Goal: Task Accomplishment & Management: Use online tool/utility

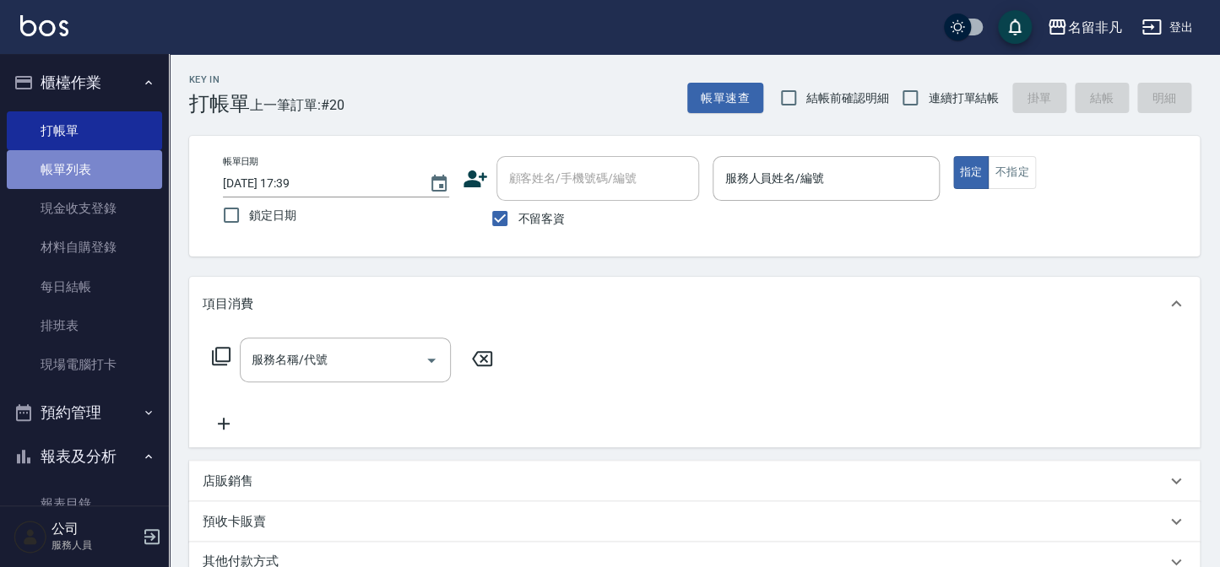
click at [91, 170] on link "帳單列表" at bounding box center [84, 169] width 155 height 39
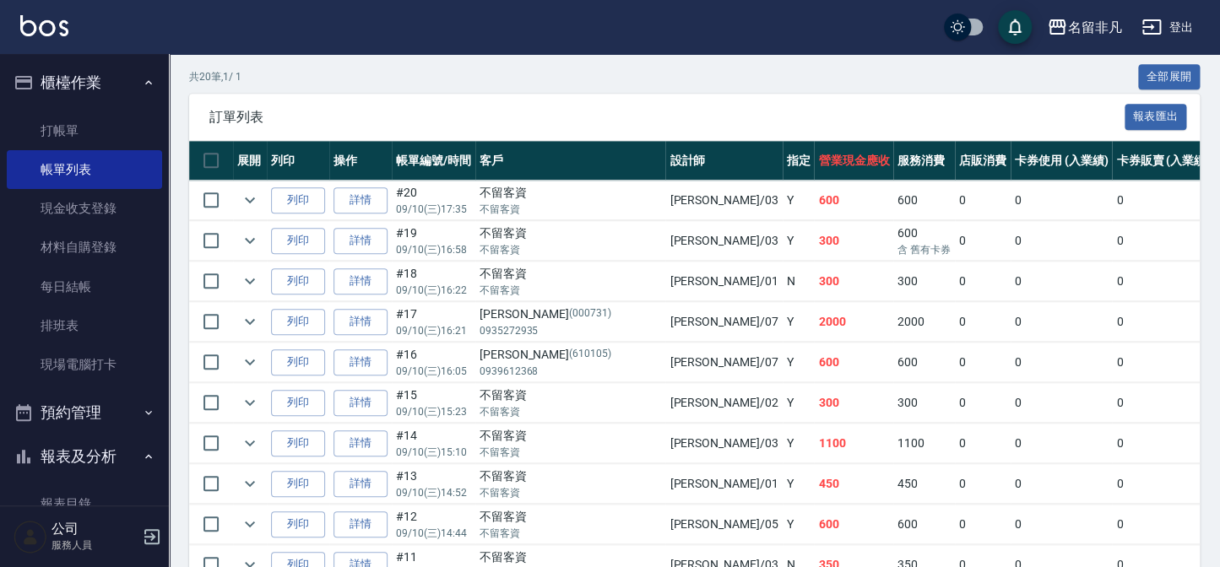
scroll to position [417, 0]
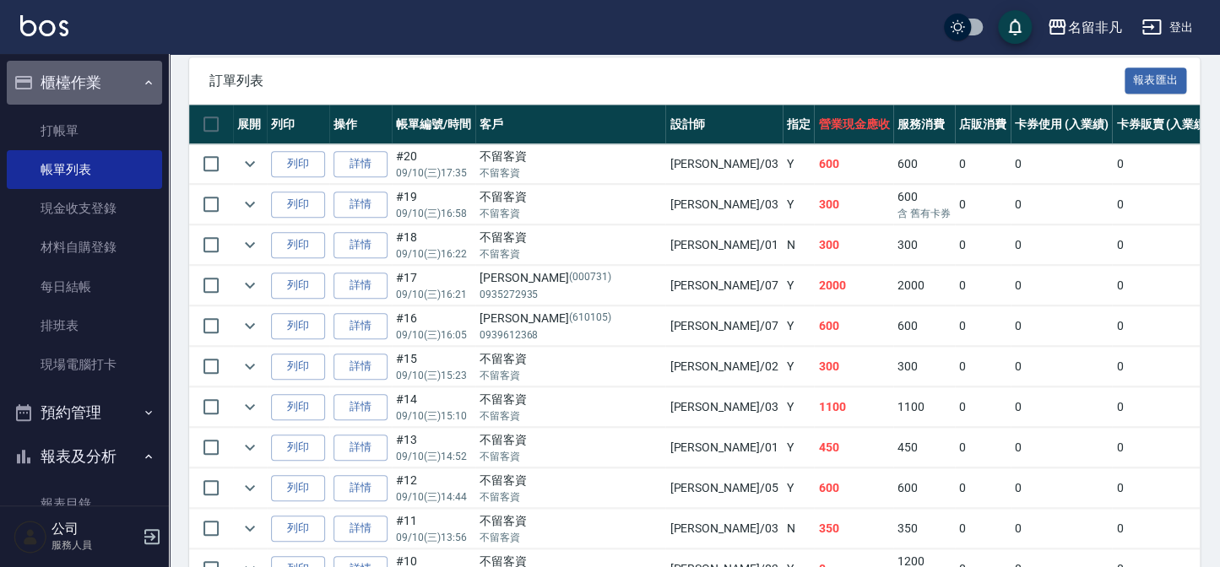
click at [84, 86] on button "櫃檯作業" at bounding box center [84, 83] width 155 height 44
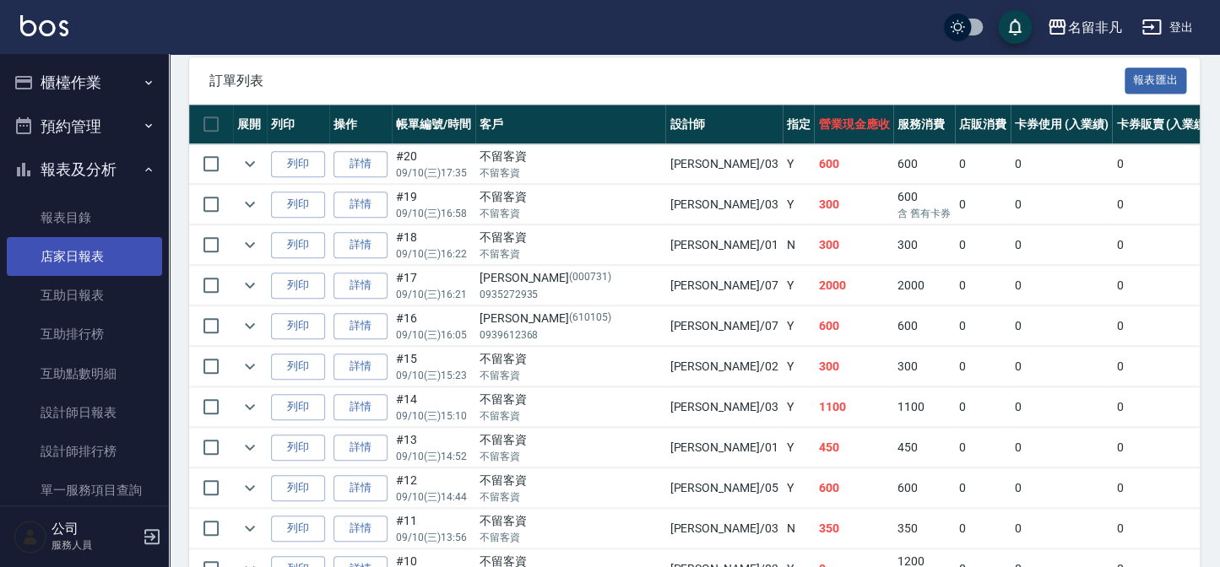
click at [95, 268] on link "店家日報表" at bounding box center [84, 256] width 155 height 39
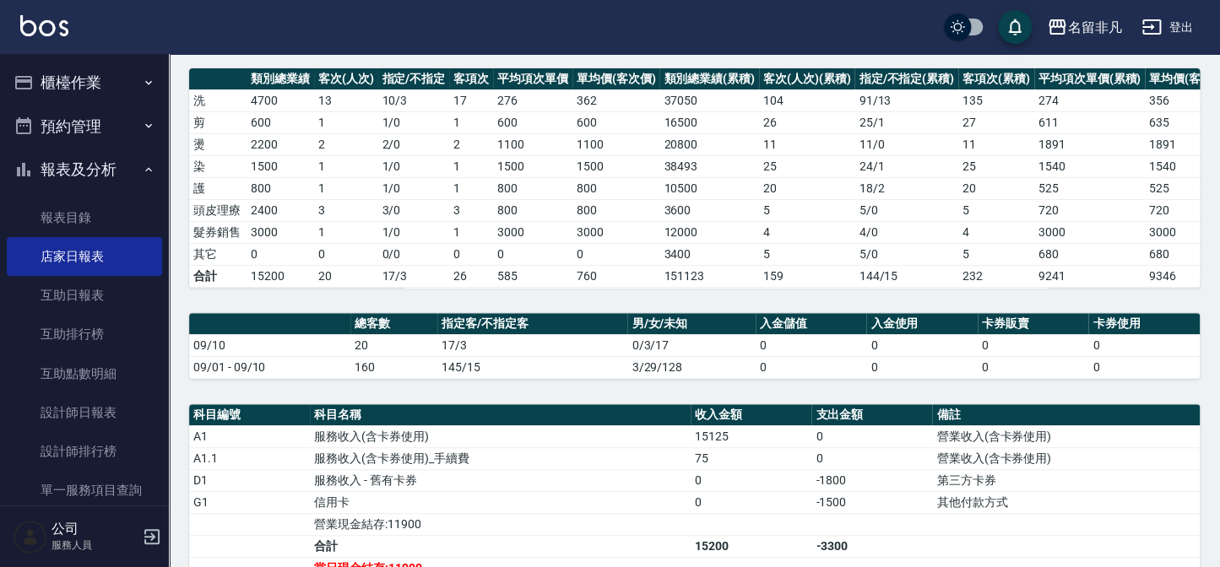
scroll to position [230, 0]
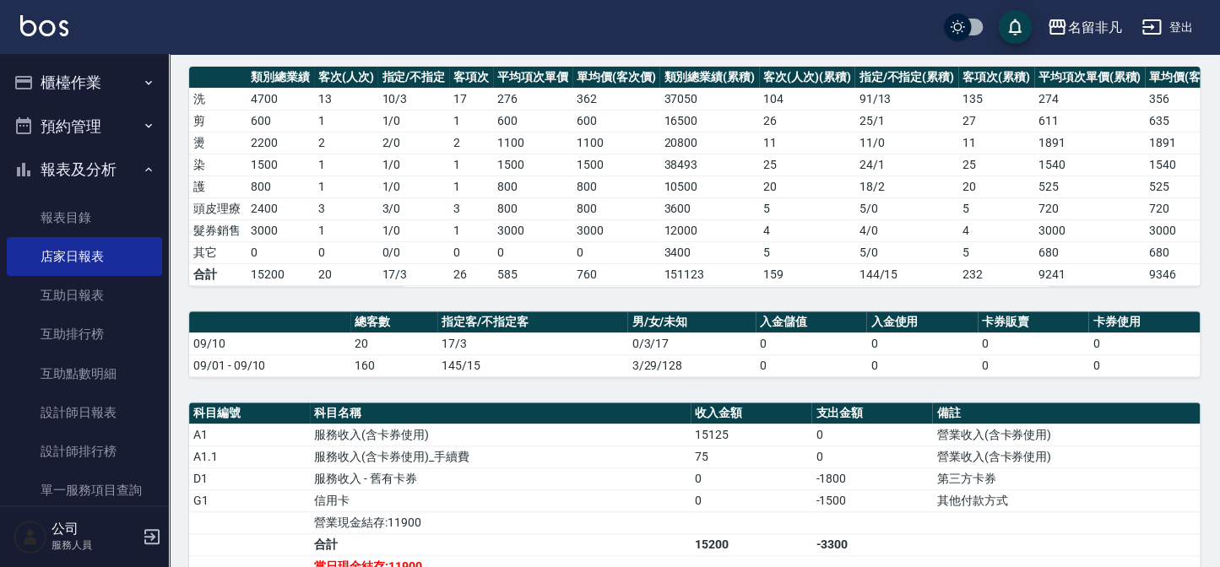
click at [74, 167] on button "報表及分析" at bounding box center [84, 170] width 155 height 44
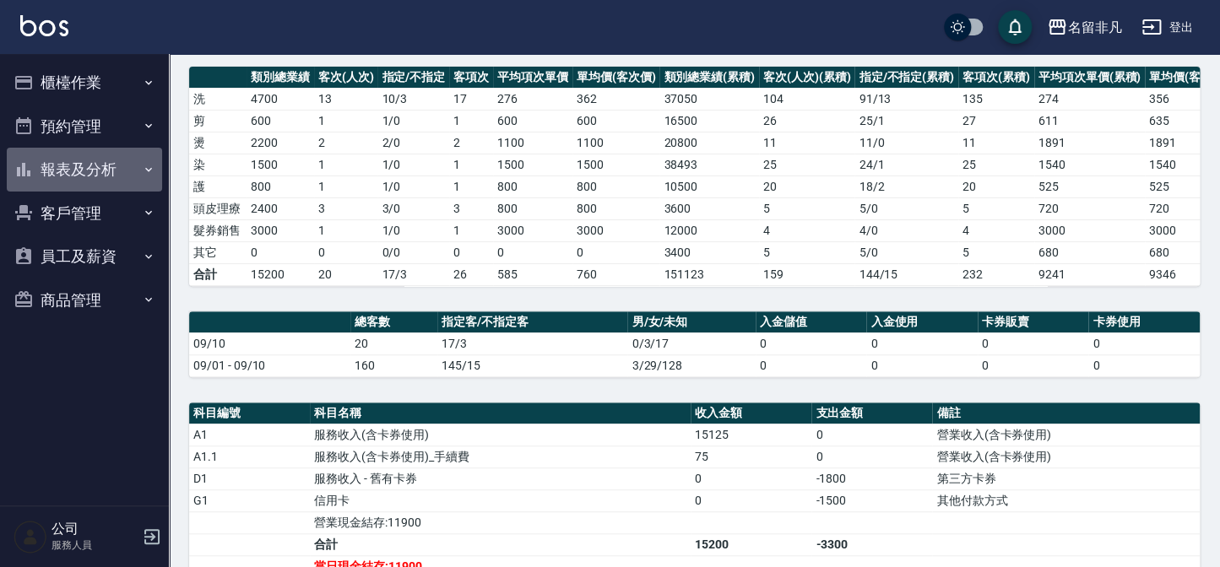
click at [97, 179] on button "報表及分析" at bounding box center [84, 170] width 155 height 44
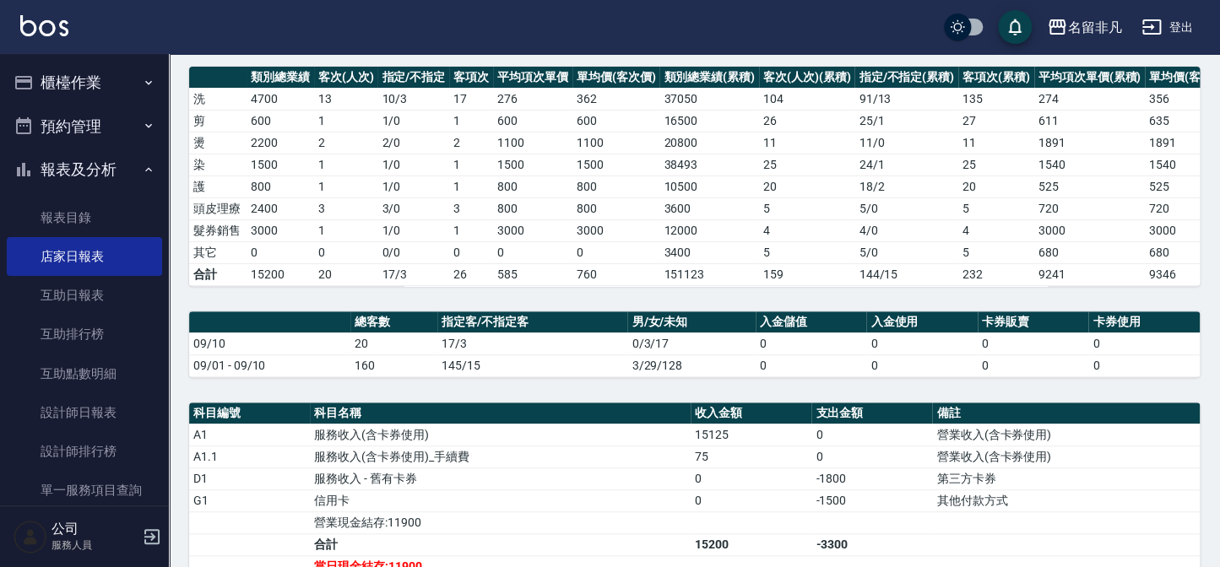
click at [77, 169] on button "報表及分析" at bounding box center [84, 170] width 155 height 44
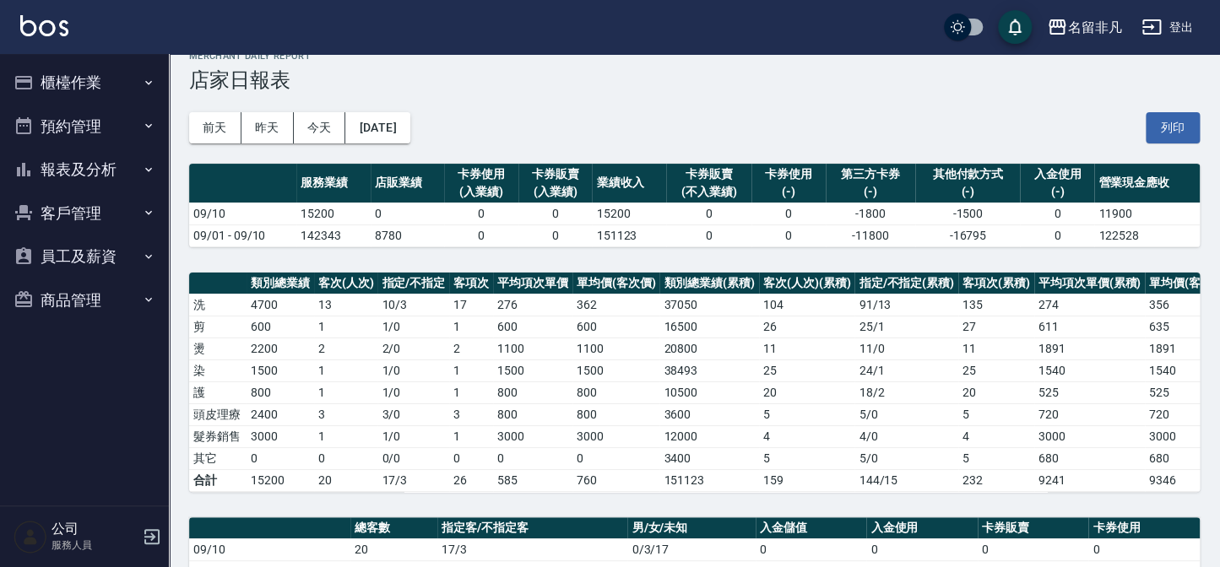
scroll to position [0, 0]
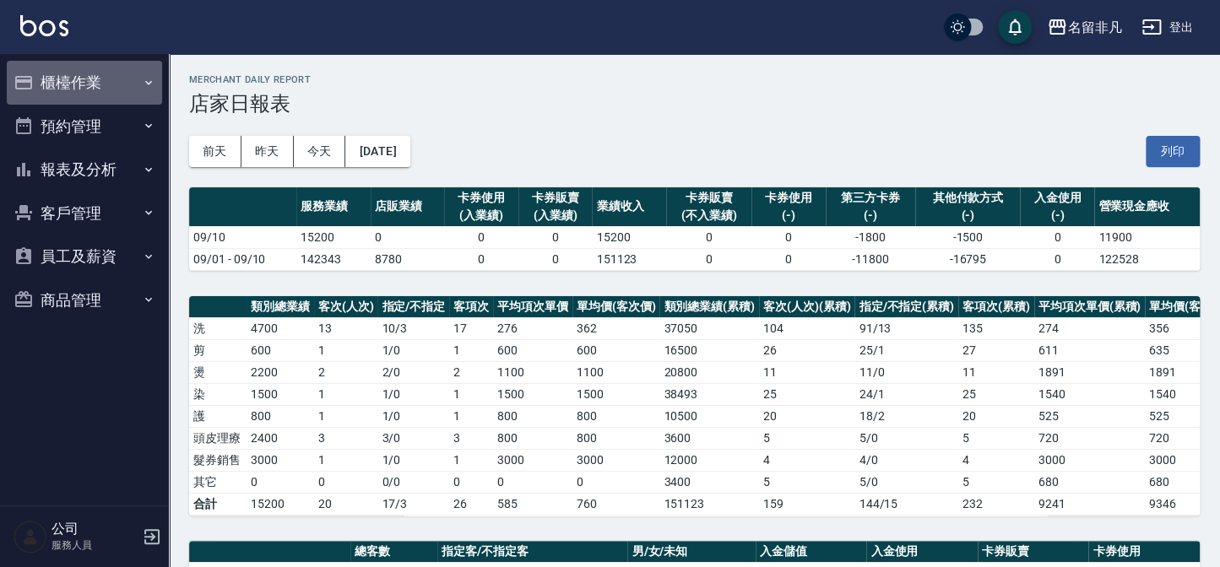
click at [66, 81] on button "櫃檯作業" at bounding box center [84, 83] width 155 height 44
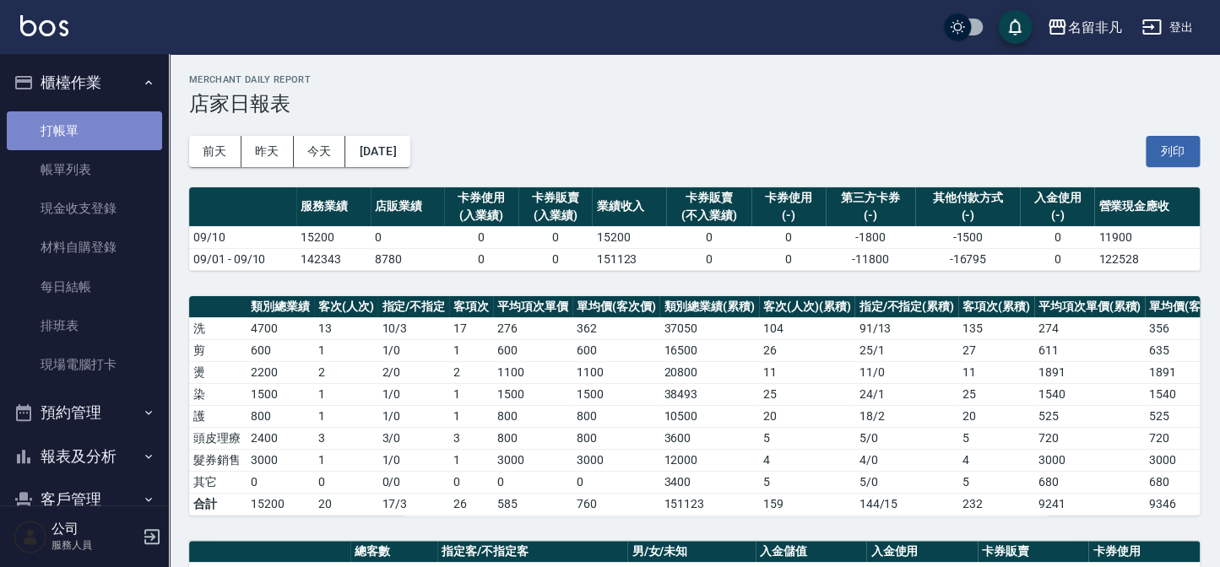
click at [99, 127] on link "打帳單" at bounding box center [84, 130] width 155 height 39
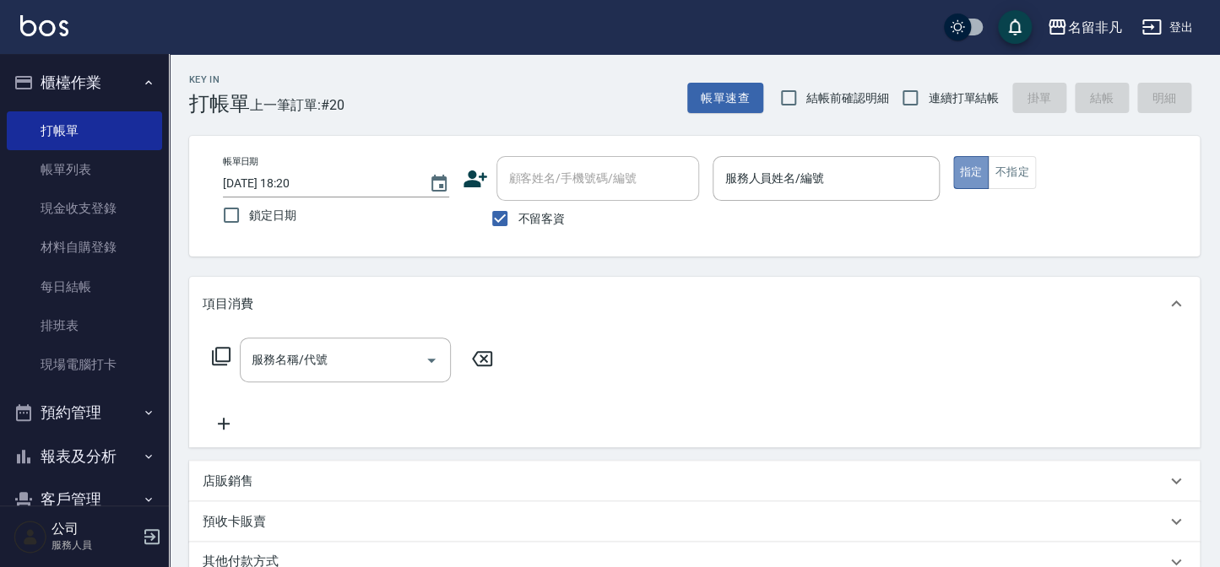
drag, startPoint x: 966, startPoint y: 175, endPoint x: 809, endPoint y: 143, distance: 160.2
click at [966, 176] on button "指定" at bounding box center [971, 172] width 36 height 33
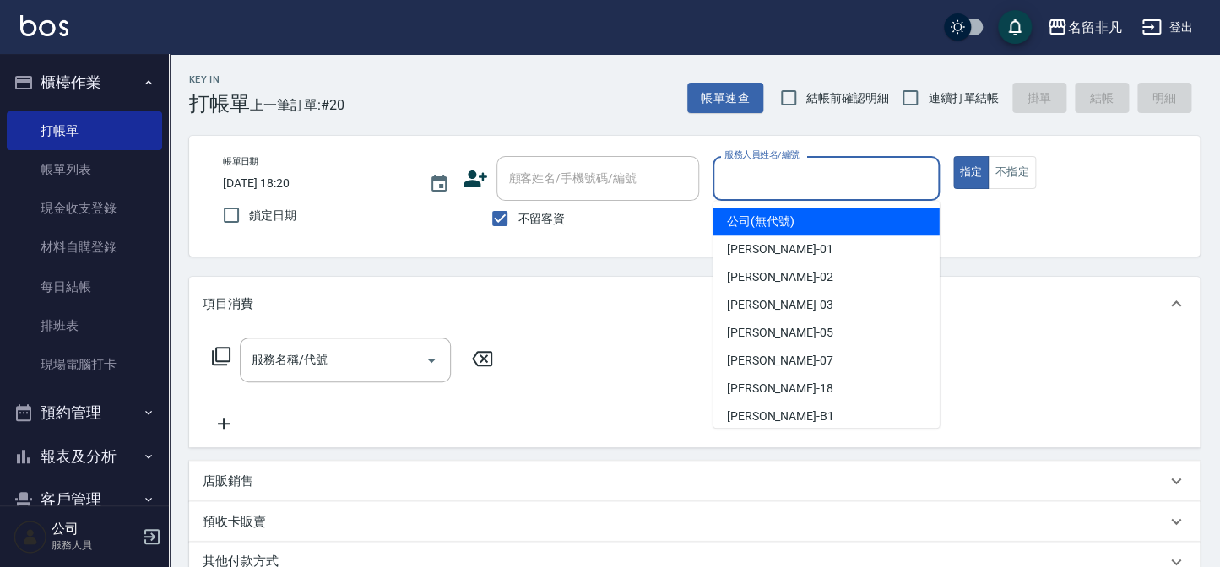
drag, startPoint x: 762, startPoint y: 165, endPoint x: 738, endPoint y: 268, distance: 105.0
click at [763, 165] on div "服務人員姓名/編號 服務人員姓名/編號" at bounding box center [825, 178] width 226 height 45
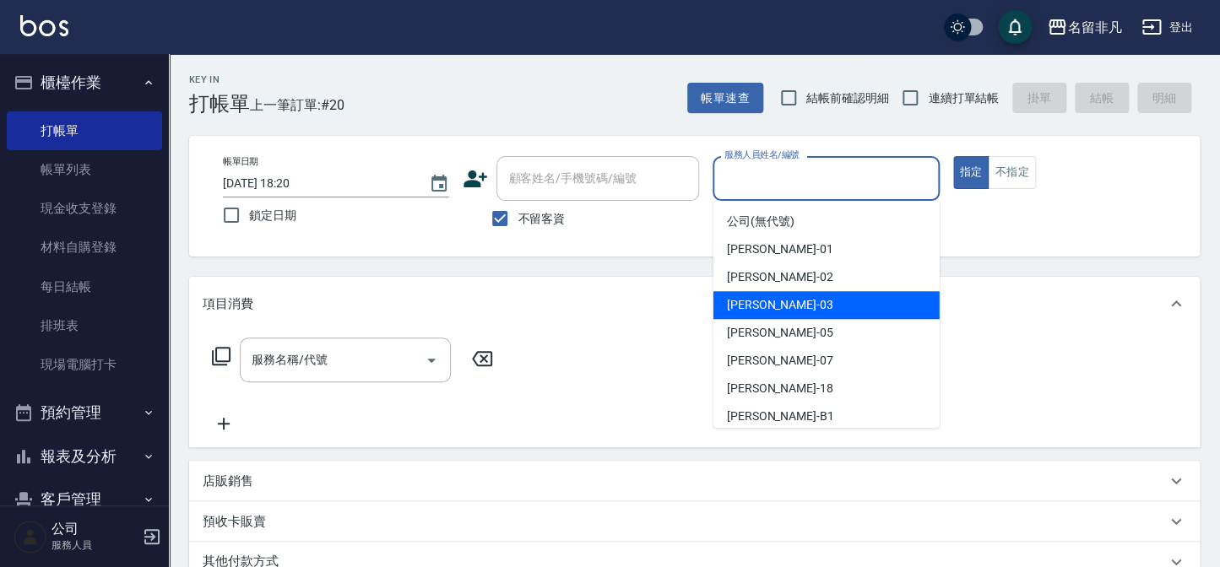
click at [759, 306] on span "[PERSON_NAME] -03" at bounding box center [780, 305] width 106 height 18
type input "[PERSON_NAME]-03"
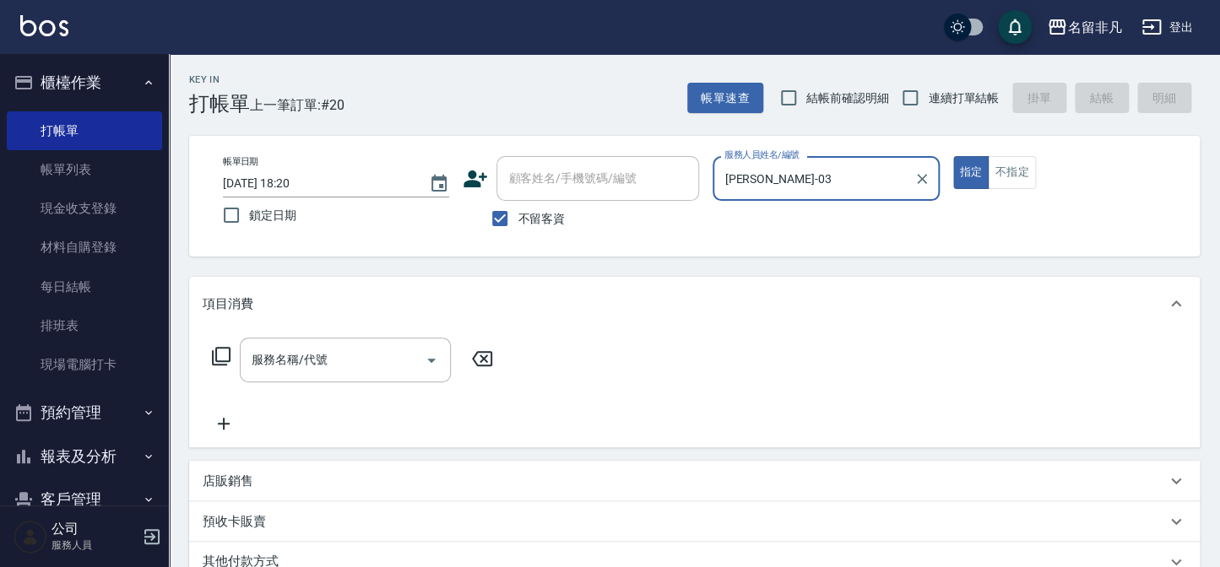
click at [225, 353] on icon at bounding box center [221, 356] width 20 height 20
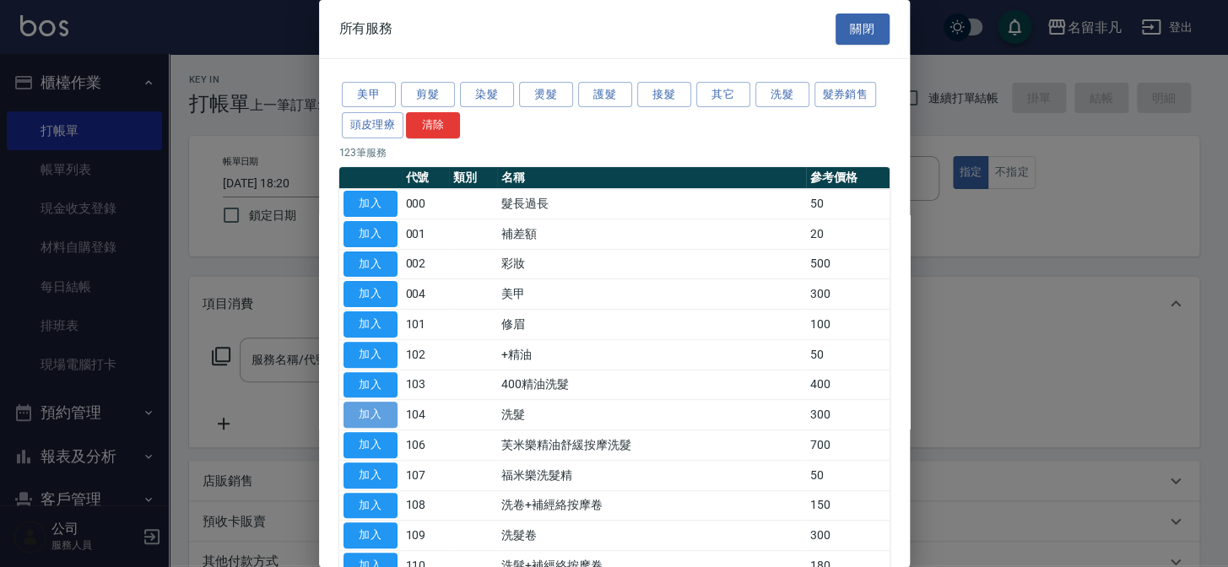
click at [360, 406] on button "加入" at bounding box center [371, 415] width 54 height 26
type input "洗髮(104)"
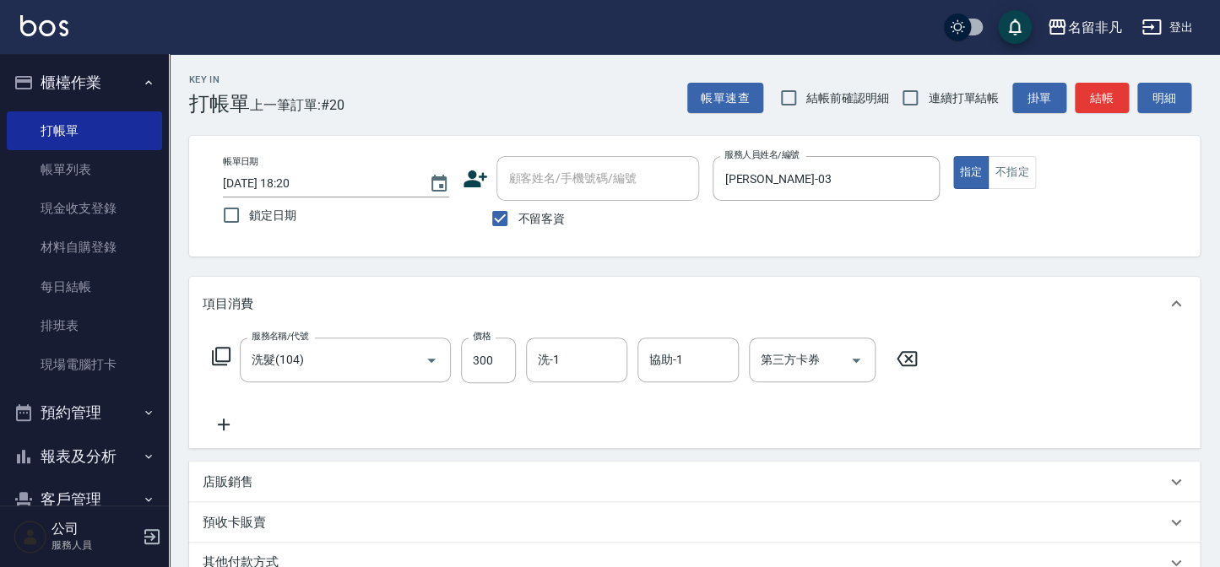
click at [225, 422] on icon at bounding box center [224, 424] width 42 height 20
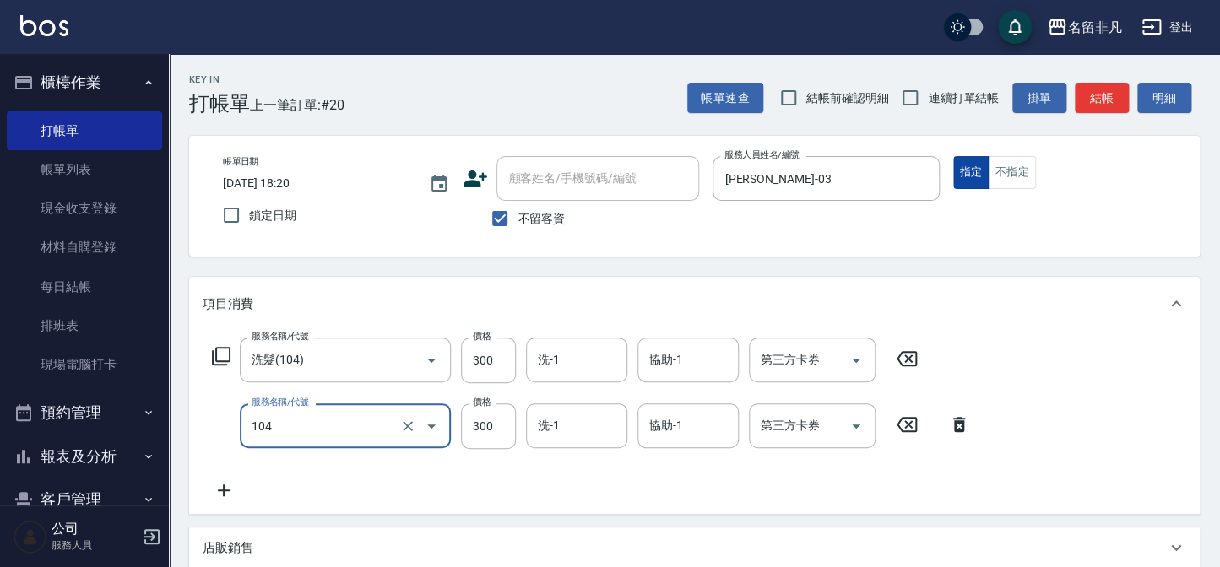
type input "洗髮(104)"
click at [969, 180] on button "指定" at bounding box center [971, 172] width 36 height 33
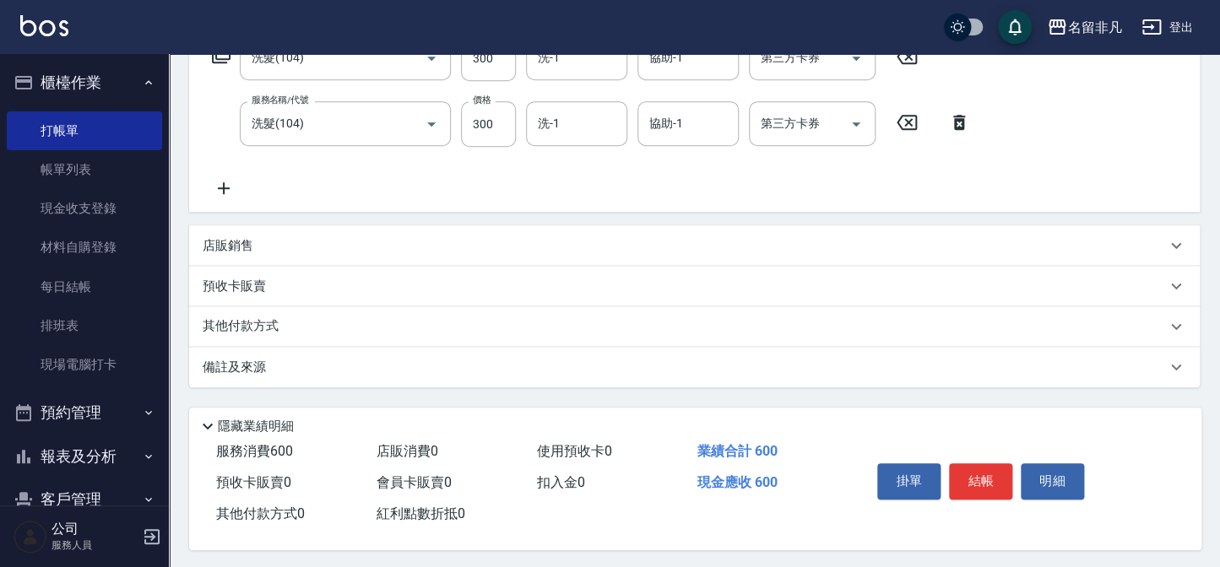
scroll to position [310, 0]
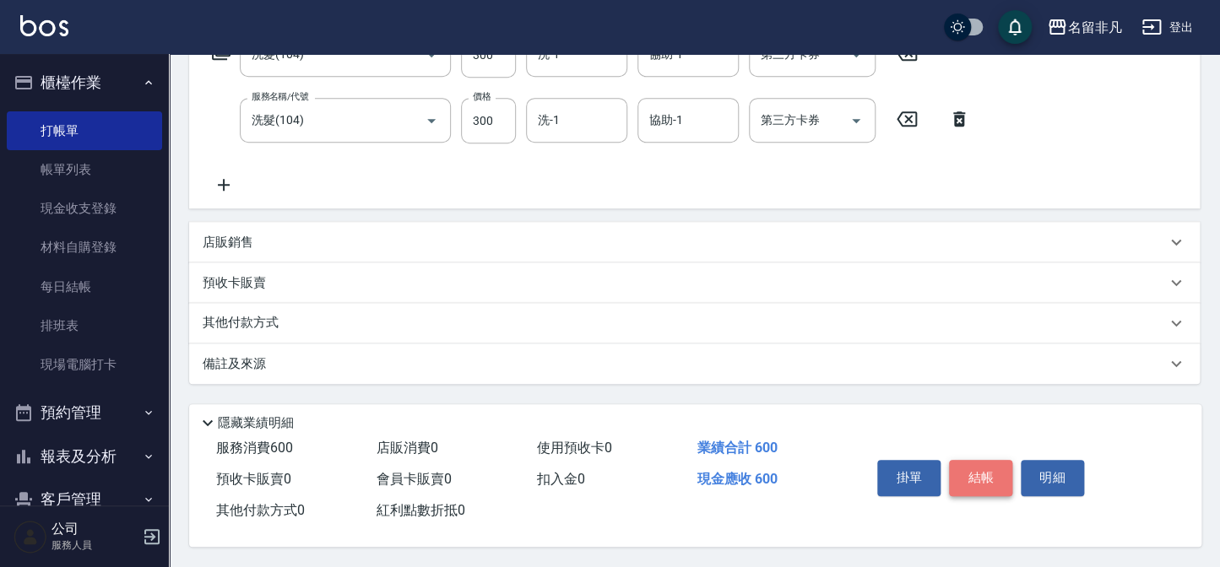
click at [969, 472] on button "結帳" at bounding box center [980, 477] width 63 height 35
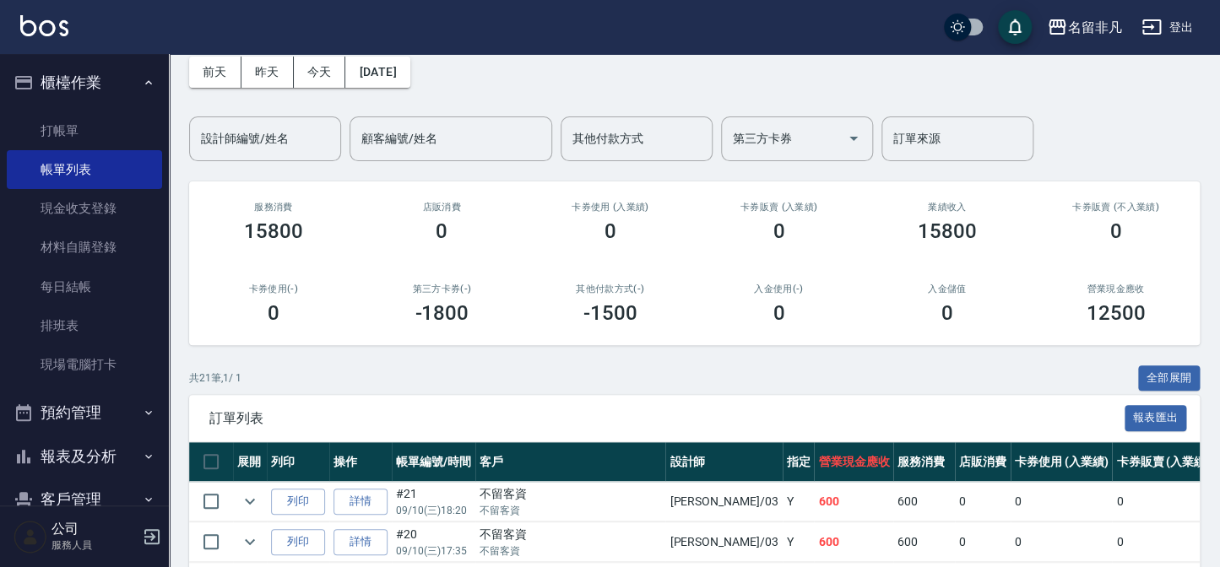
scroll to position [153, 0]
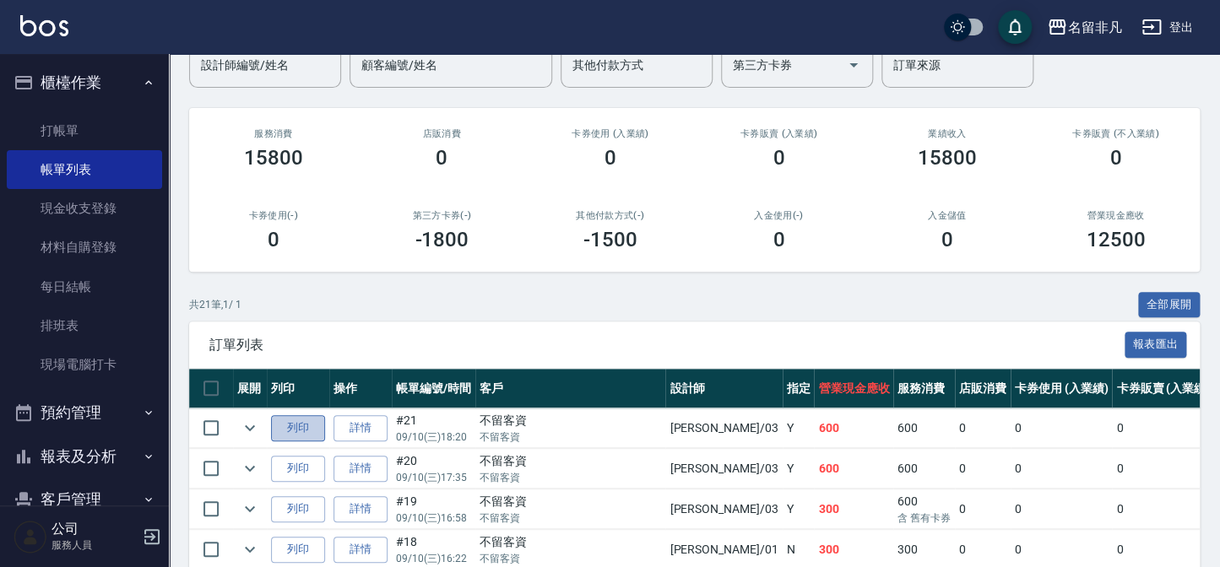
click at [300, 433] on button "列印" at bounding box center [298, 428] width 54 height 26
click at [92, 74] on button "櫃檯作業" at bounding box center [84, 83] width 155 height 44
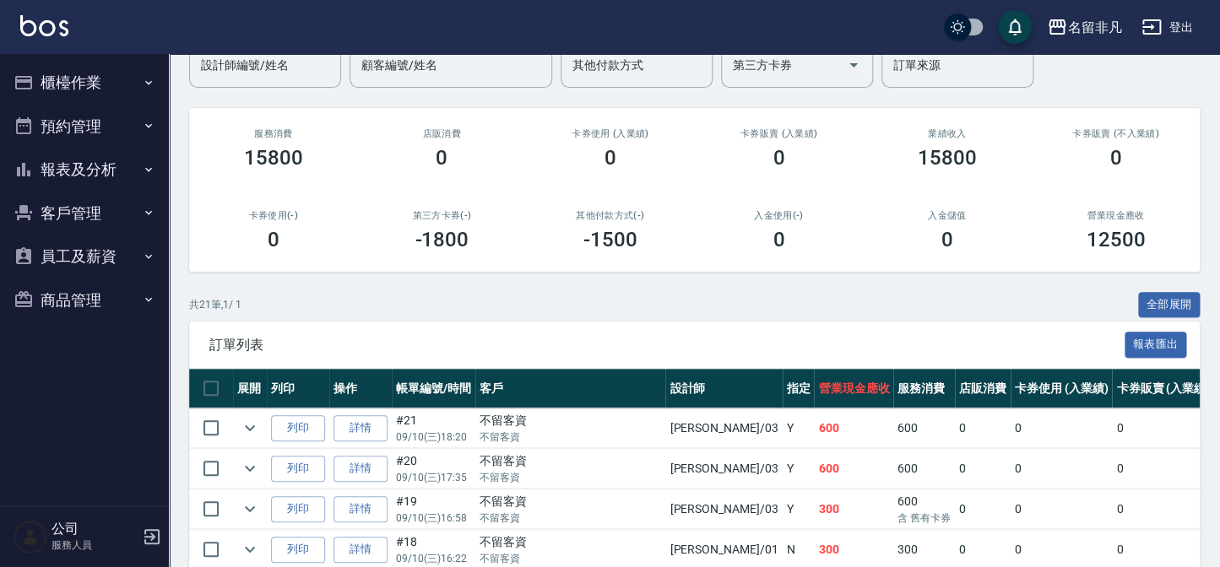
click at [92, 156] on button "報表及分析" at bounding box center [84, 170] width 155 height 44
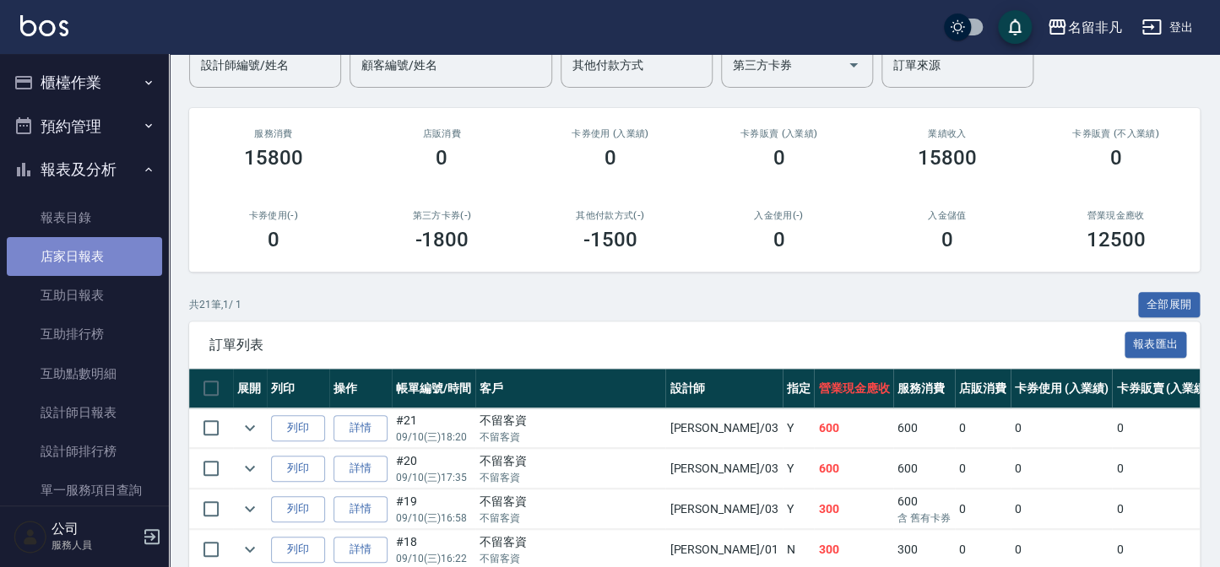
click at [97, 260] on link "店家日報表" at bounding box center [84, 256] width 155 height 39
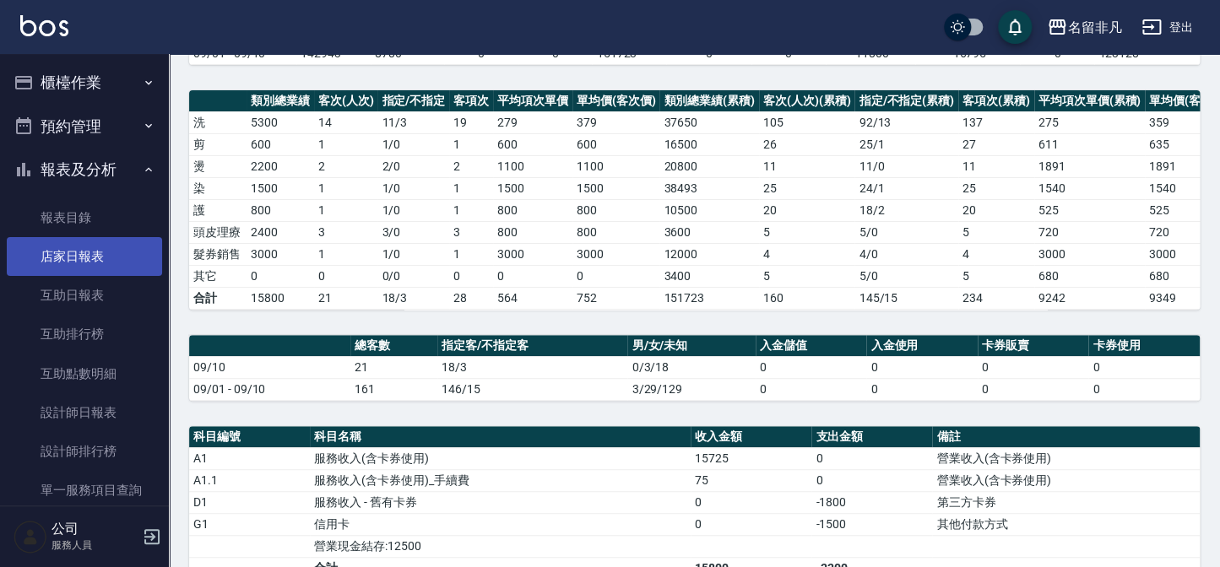
scroll to position [205, 0]
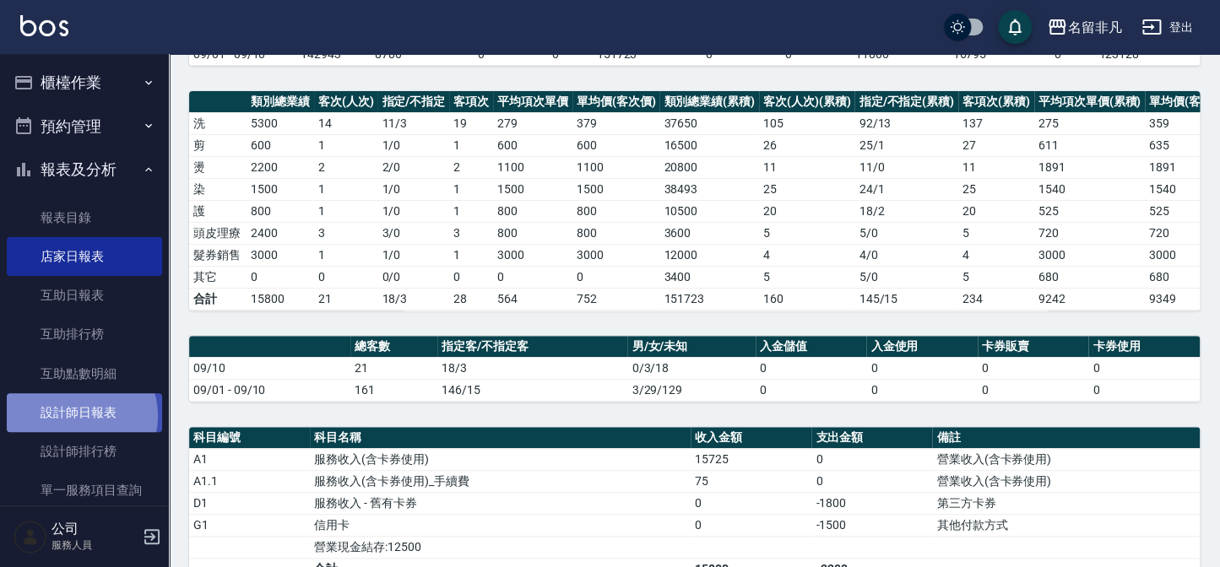
click at [73, 416] on link "設計師日報表" at bounding box center [84, 412] width 155 height 39
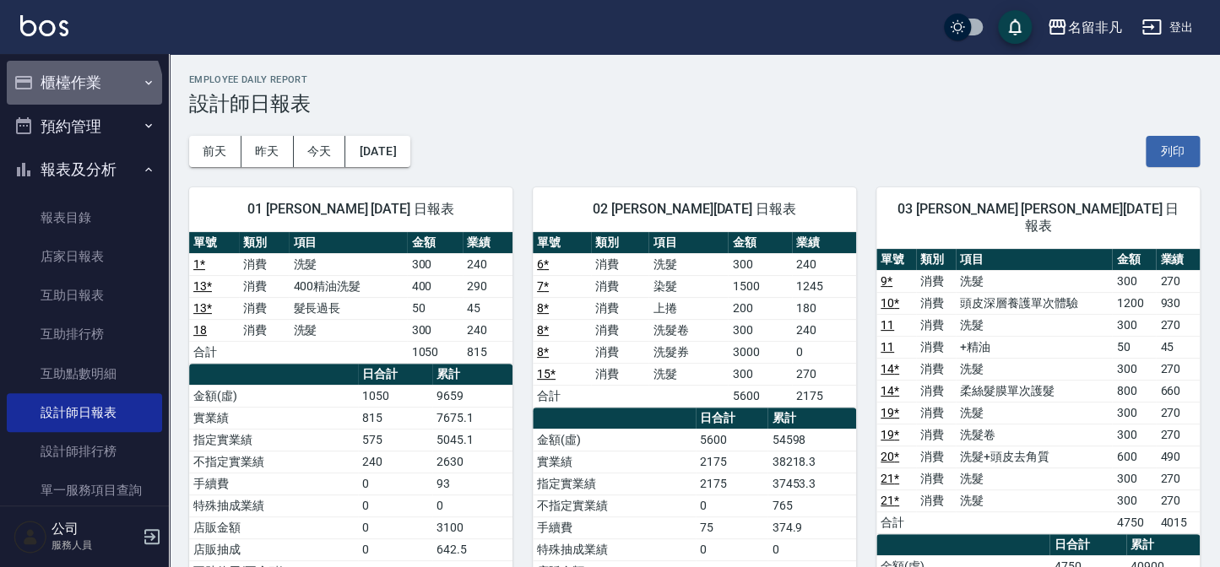
click at [82, 91] on button "櫃檯作業" at bounding box center [84, 83] width 155 height 44
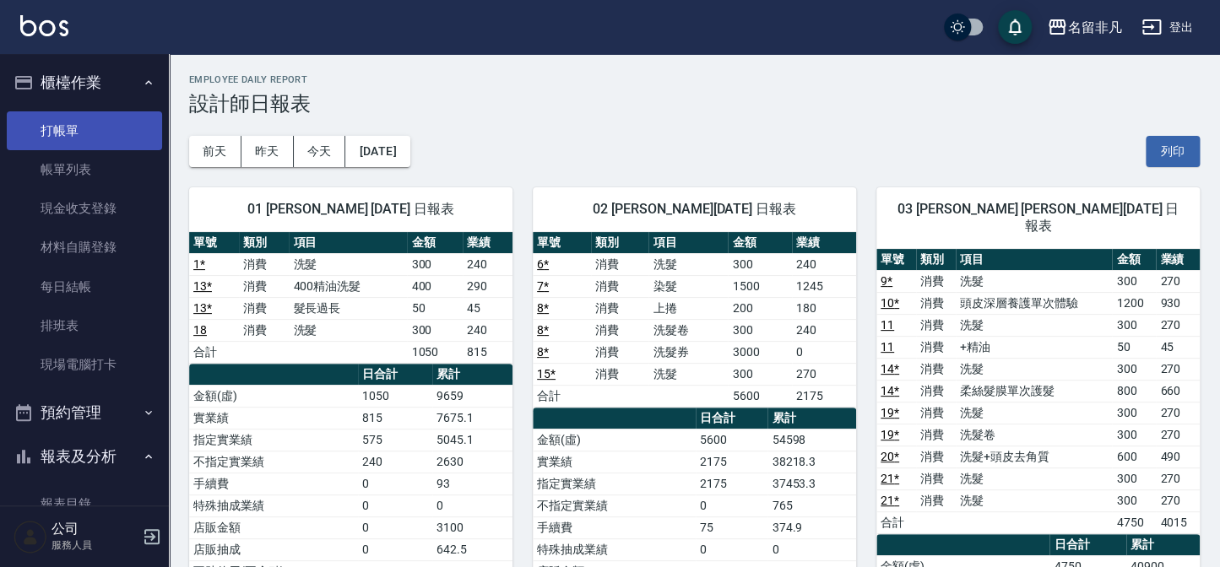
click at [96, 123] on link "打帳單" at bounding box center [84, 130] width 155 height 39
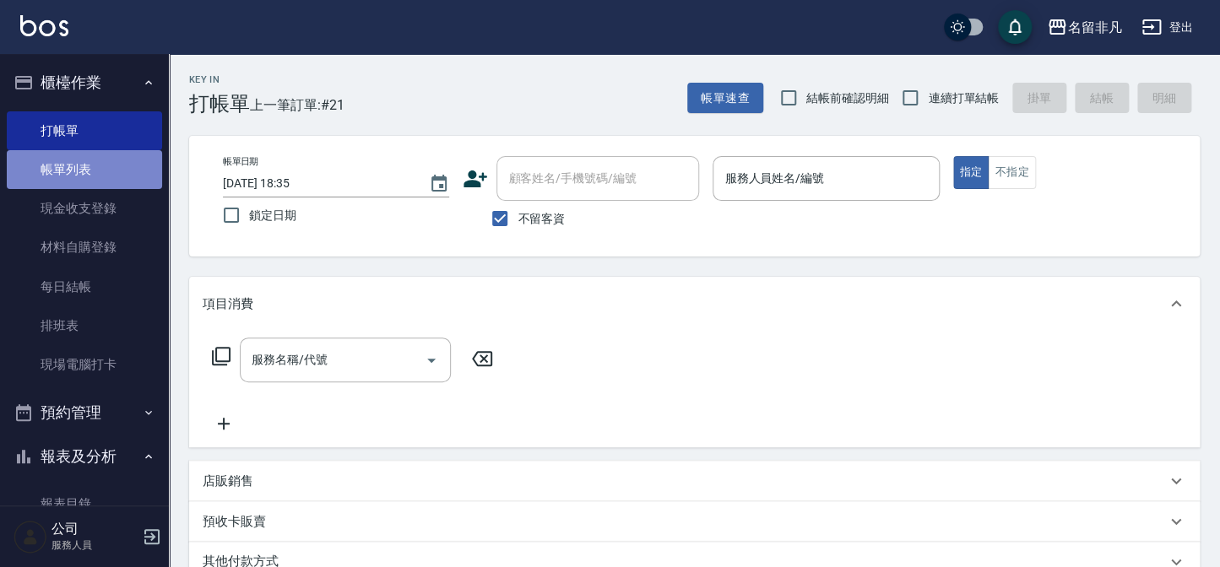
click at [95, 171] on link "帳單列表" at bounding box center [84, 169] width 155 height 39
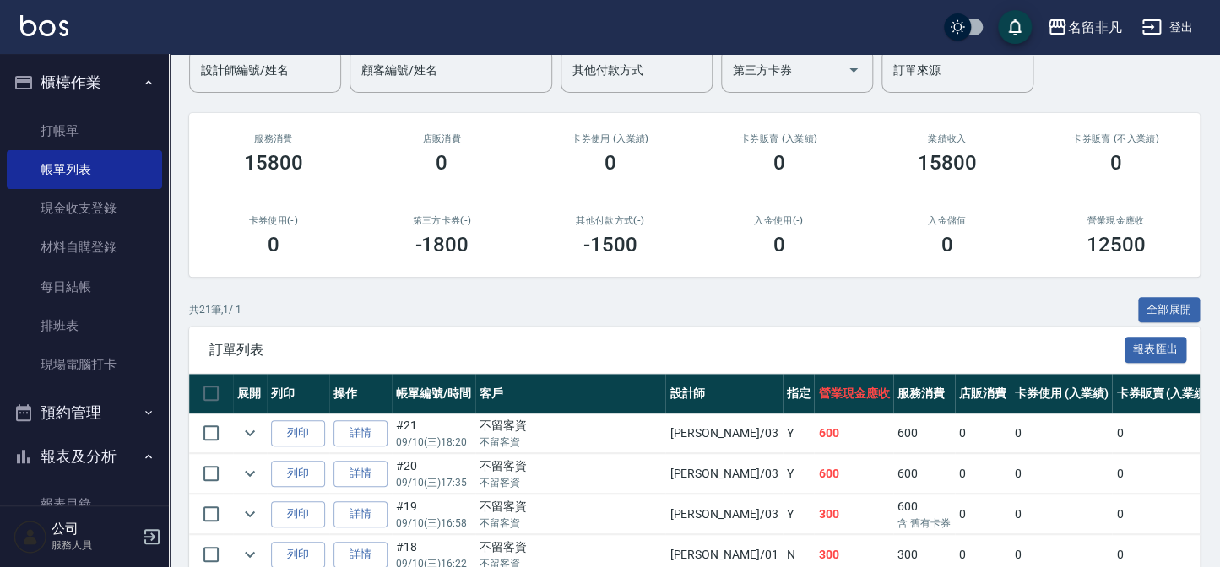
scroll to position [230, 0]
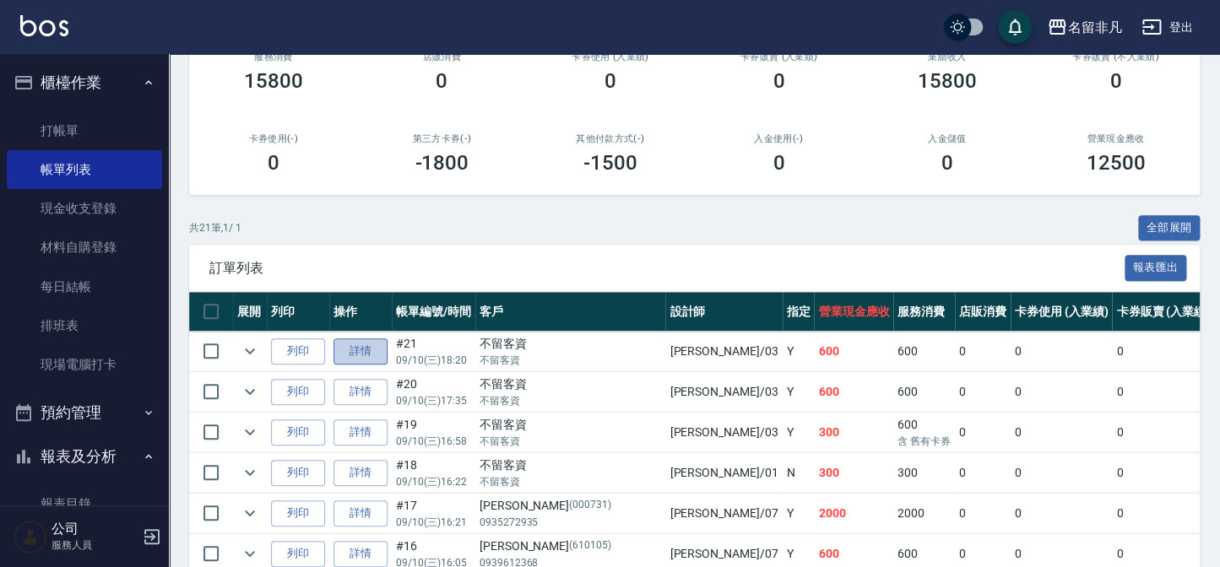
click at [381, 348] on link "詳情" at bounding box center [360, 351] width 54 height 26
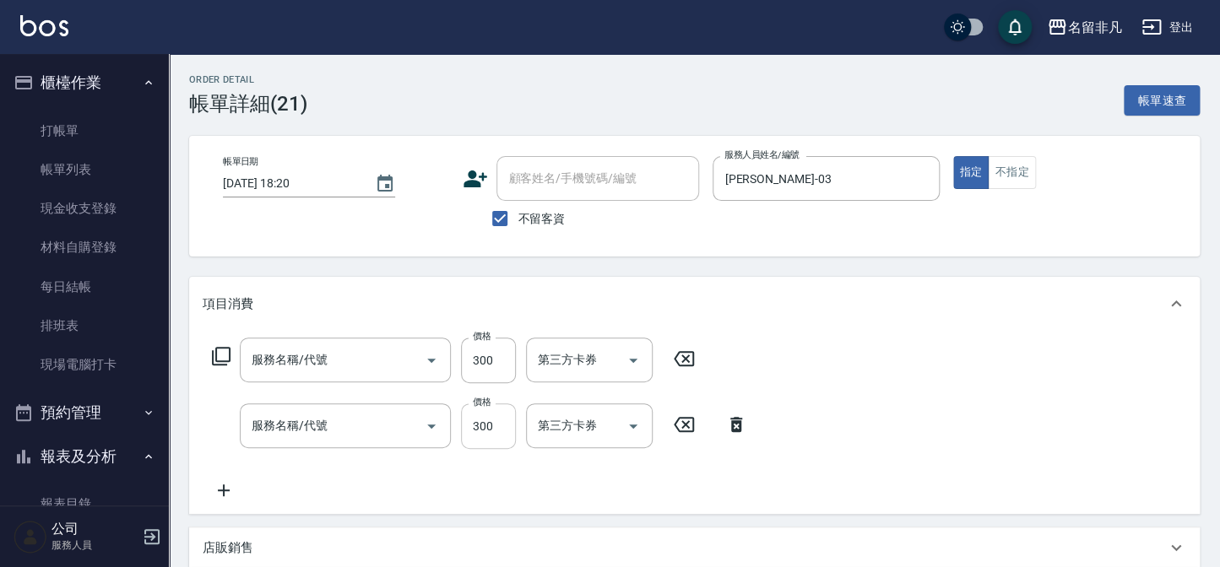
type input "[DATE] 18:20"
checkbox input "true"
type input "[PERSON_NAME]-03"
type input "洗髮(104)"
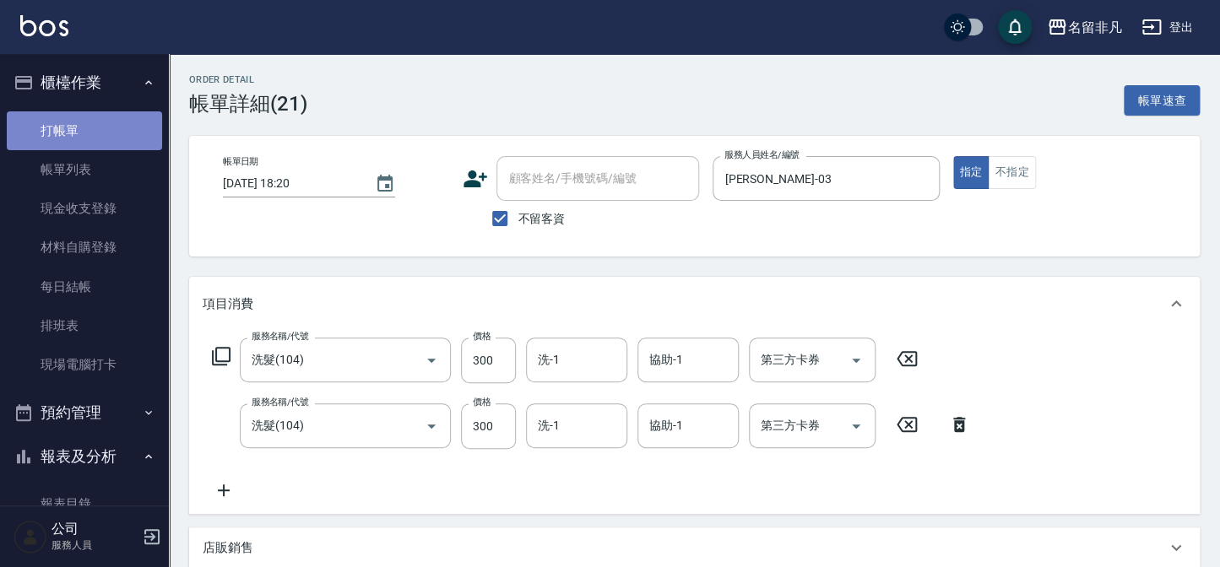
click at [104, 132] on link "打帳單" at bounding box center [84, 130] width 155 height 39
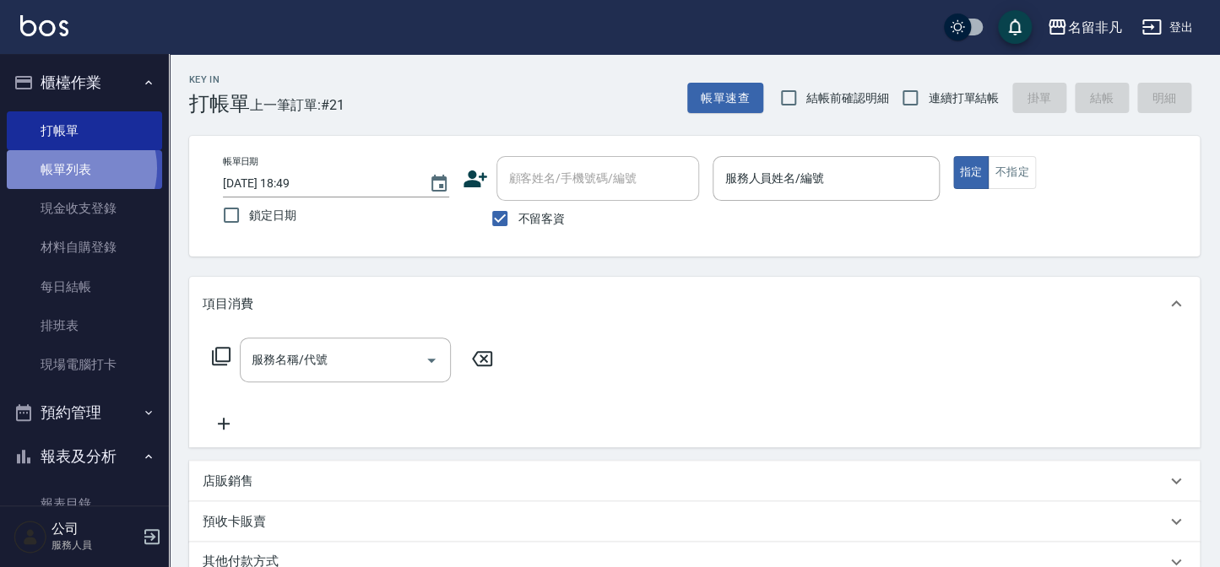
click at [76, 169] on link "帳單列表" at bounding box center [84, 169] width 155 height 39
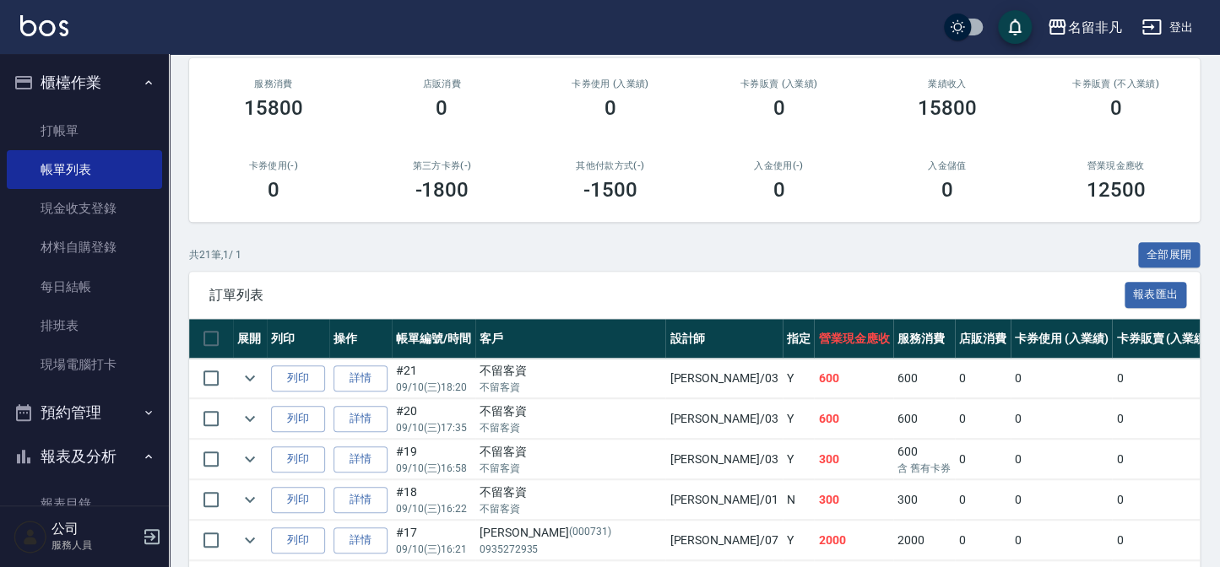
scroll to position [230, 0]
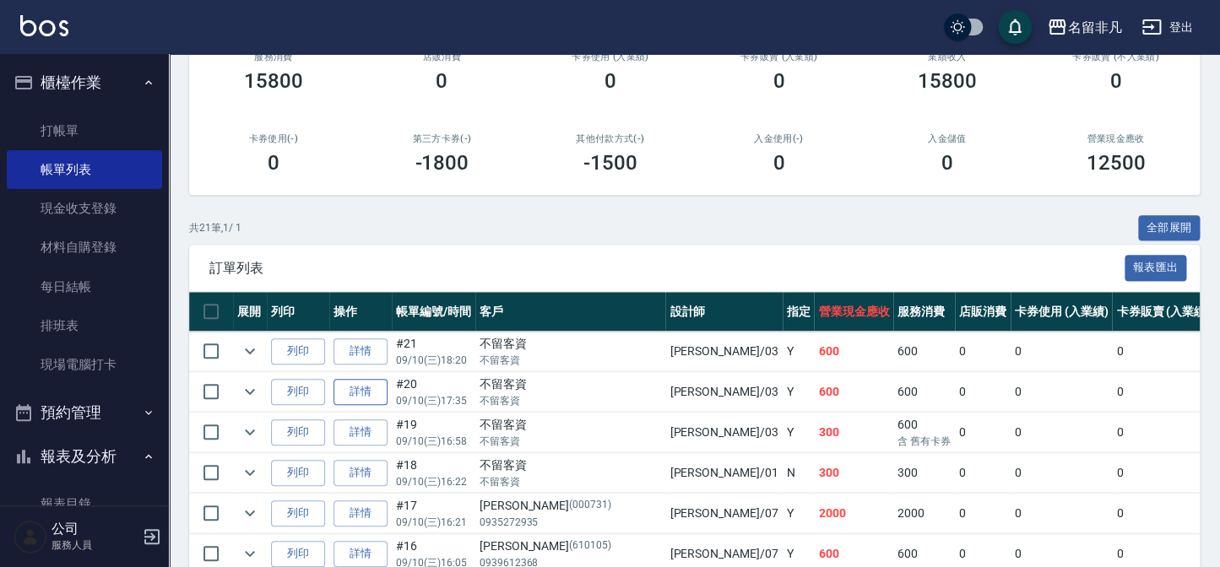
click at [360, 390] on link "詳情" at bounding box center [360, 392] width 54 height 26
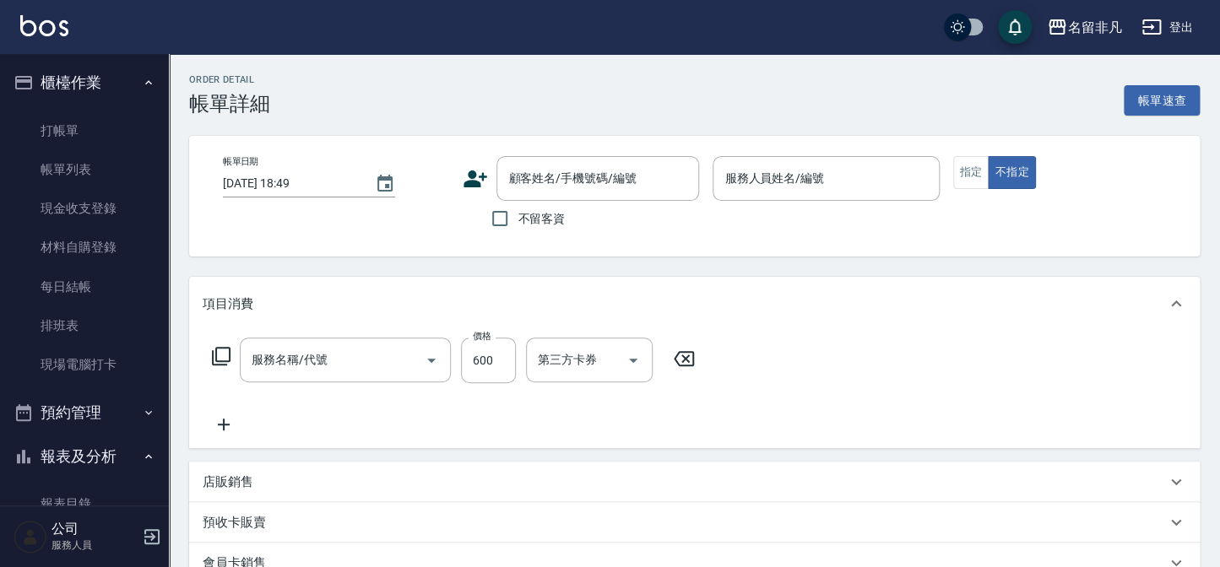
type input "[DATE] 17:35"
checkbox input "true"
type input "[PERSON_NAME]-03"
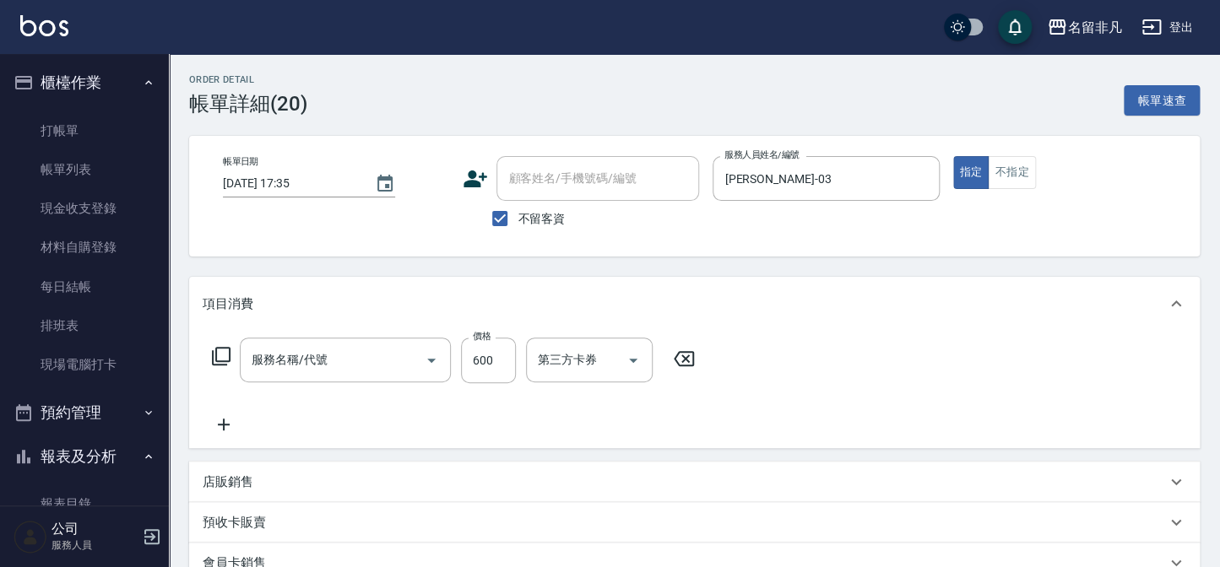
type input "洗髮+頭皮去角質(707)"
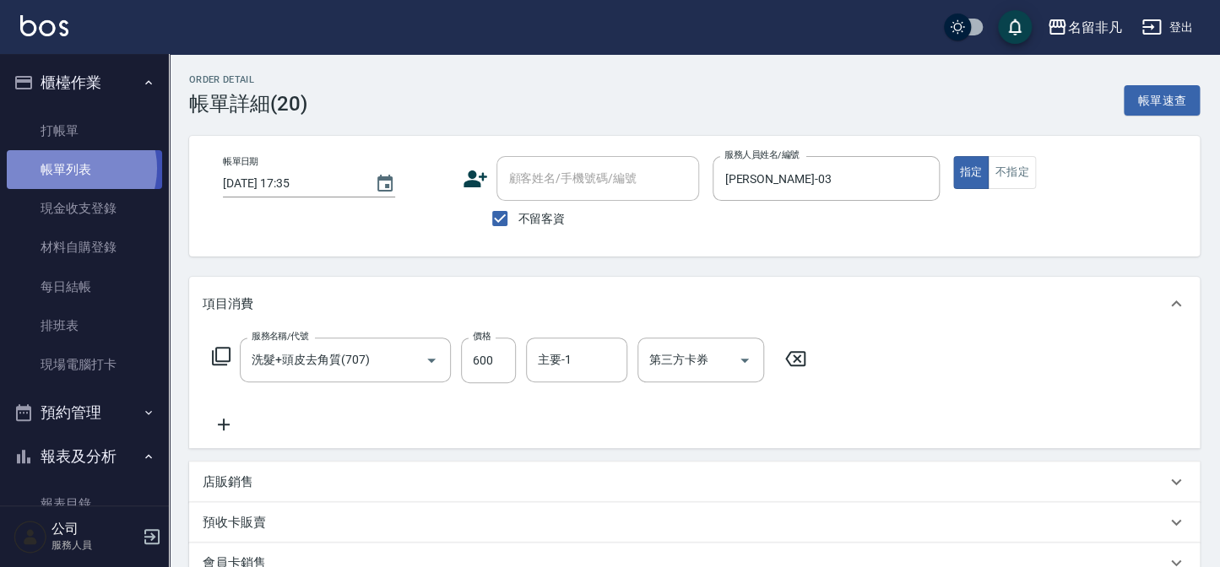
click at [77, 169] on link "帳單列表" at bounding box center [84, 169] width 155 height 39
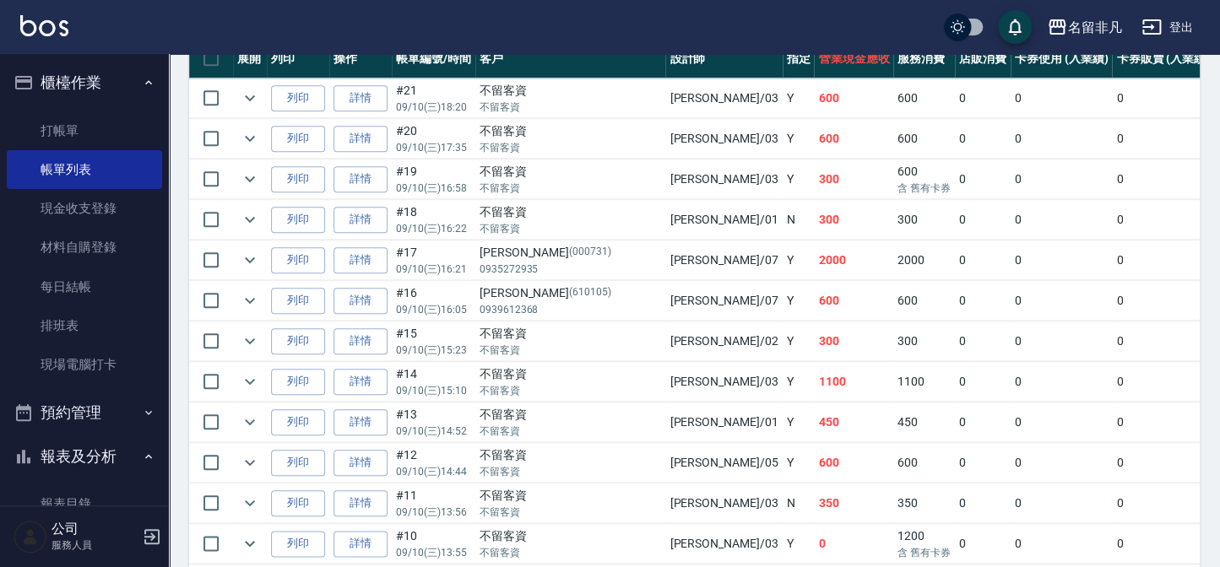
scroll to position [457, 0]
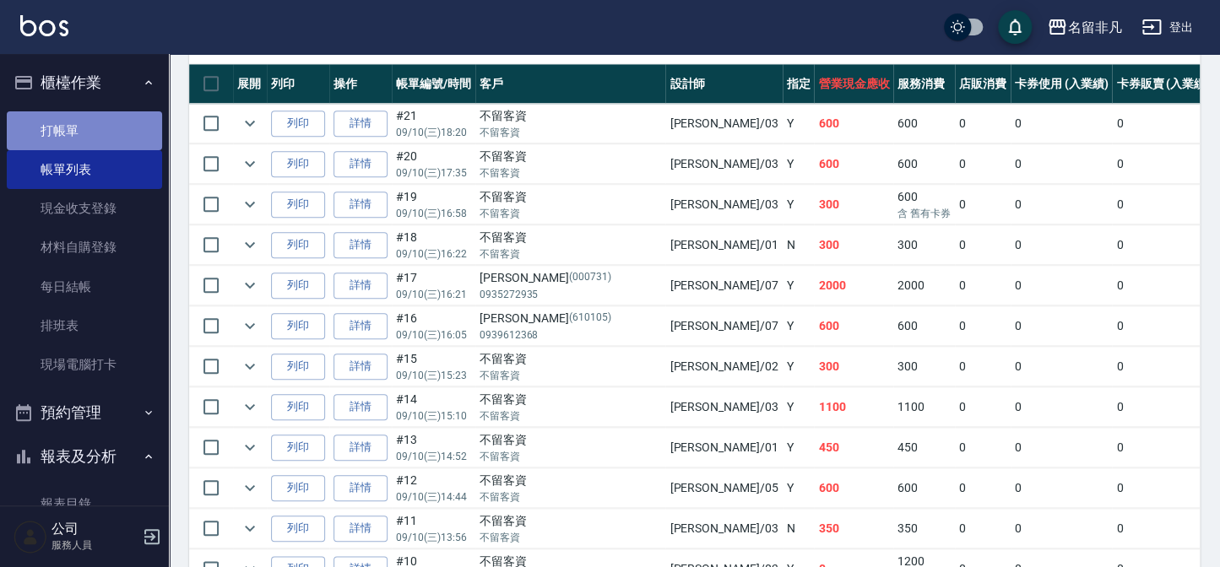
click at [106, 122] on link "打帳單" at bounding box center [84, 130] width 155 height 39
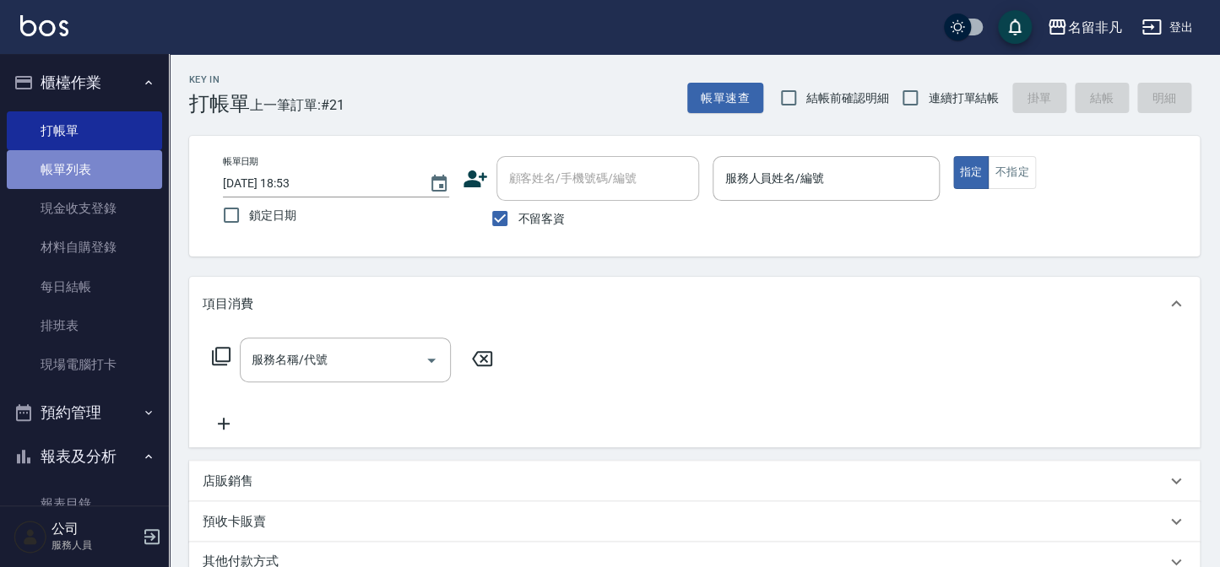
click at [101, 171] on link "帳單列表" at bounding box center [84, 169] width 155 height 39
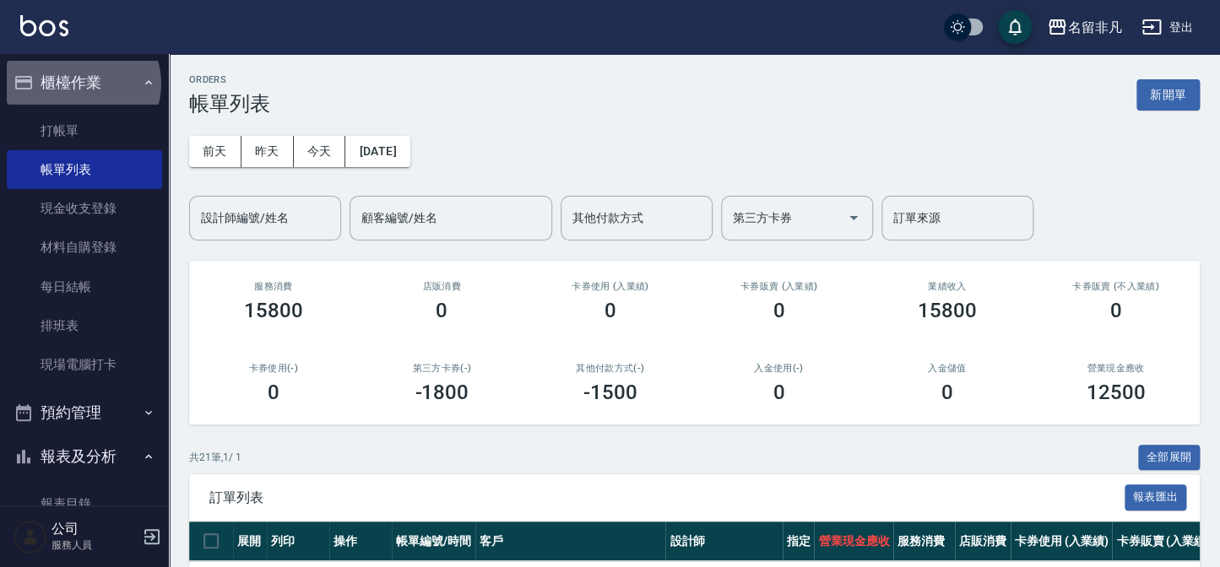
click at [82, 84] on button "櫃檯作業" at bounding box center [84, 83] width 155 height 44
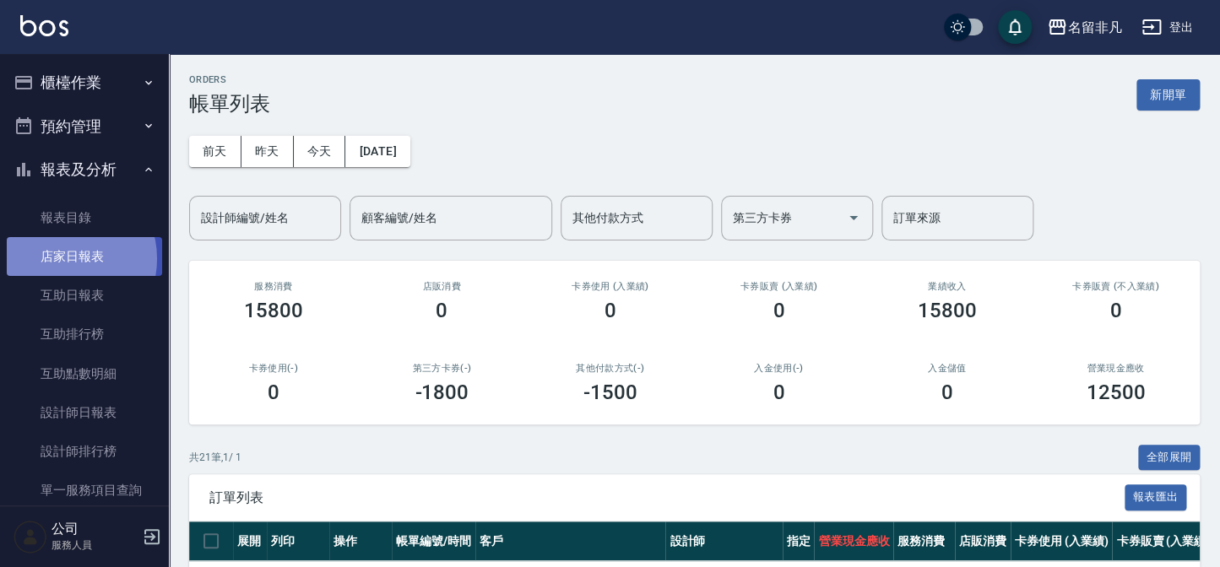
click at [66, 259] on link "店家日報表" at bounding box center [84, 256] width 155 height 39
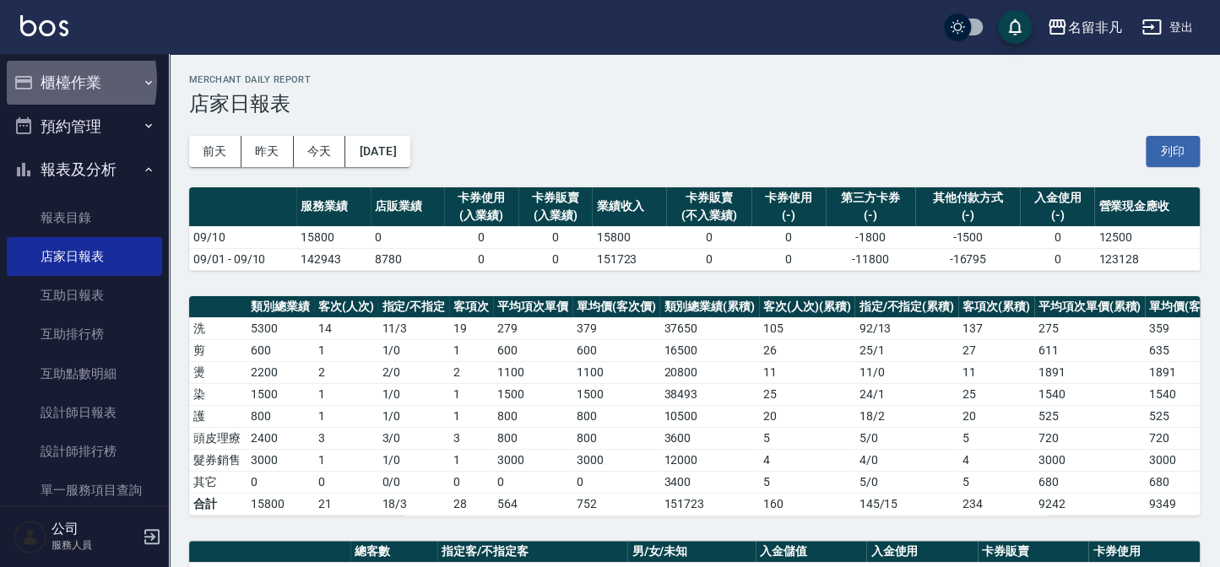
click at [34, 81] on button "櫃檯作業" at bounding box center [84, 83] width 155 height 44
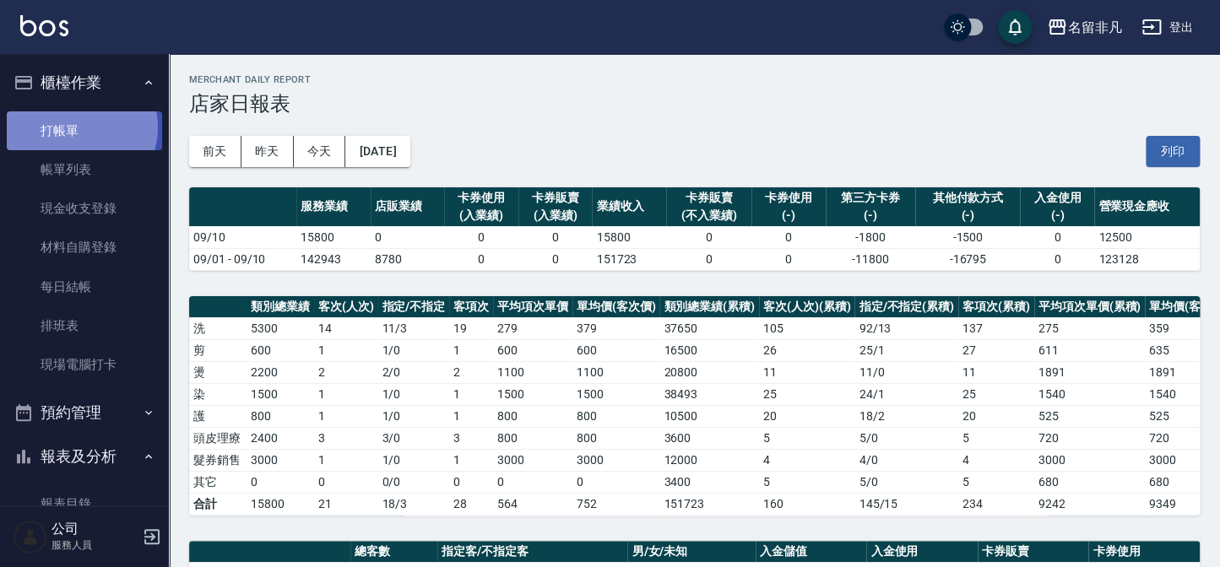
click at [77, 127] on link "打帳單" at bounding box center [84, 130] width 155 height 39
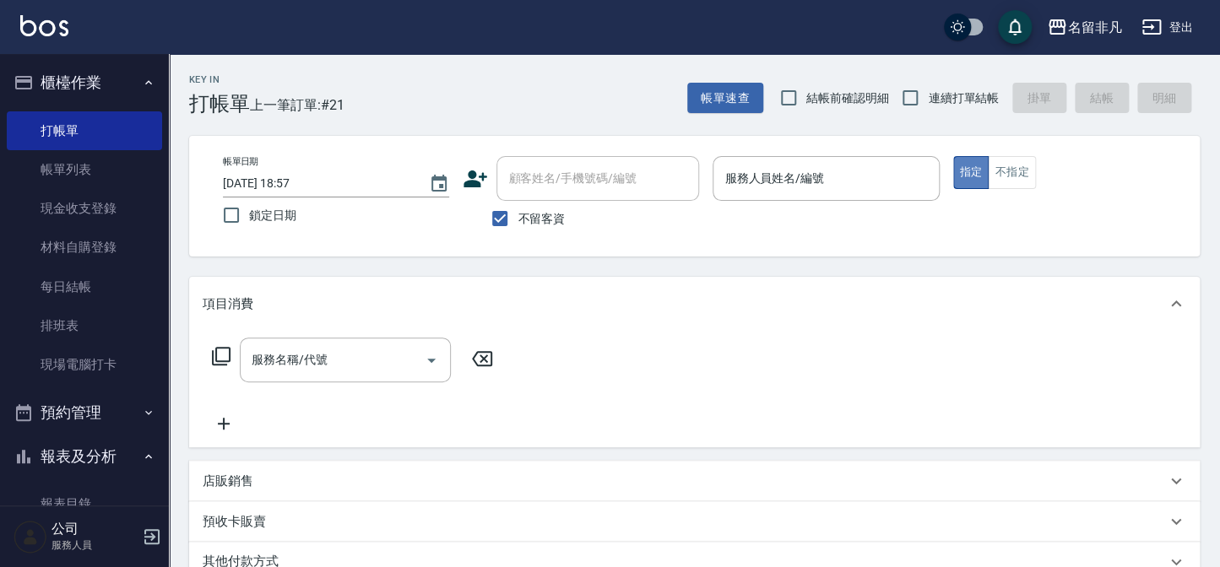
click at [974, 170] on button "指定" at bounding box center [971, 172] width 36 height 33
click at [758, 177] on input "服務人員姓名/編號" at bounding box center [825, 179] width 211 height 30
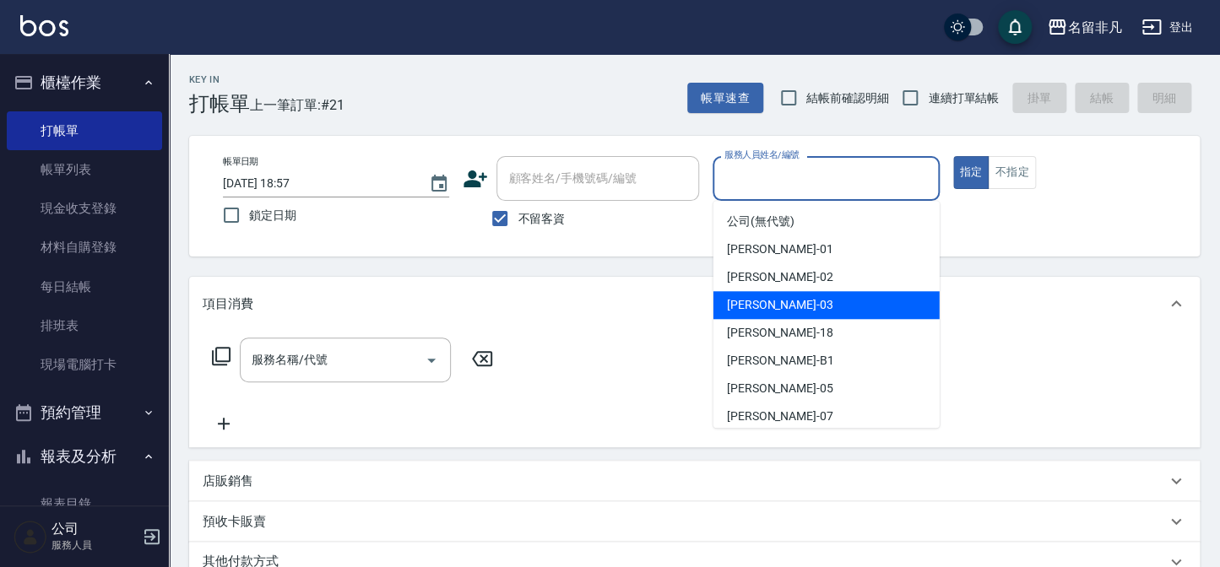
click at [788, 307] on div "[PERSON_NAME] -03" at bounding box center [826, 305] width 226 height 28
type input "[PERSON_NAME]-03"
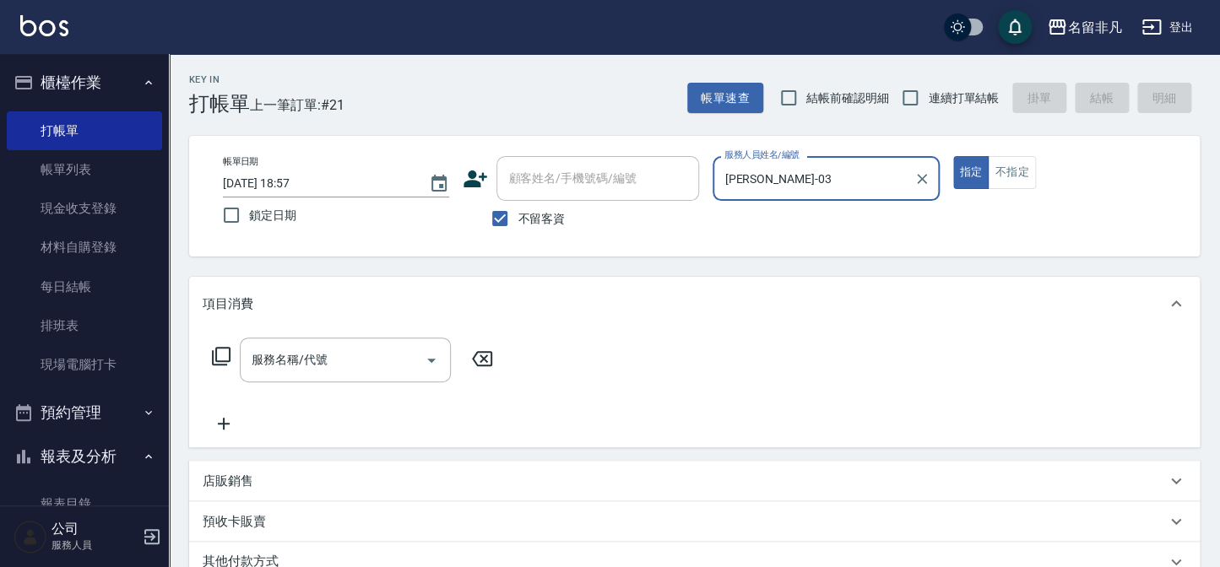
click at [225, 356] on icon at bounding box center [221, 356] width 20 height 20
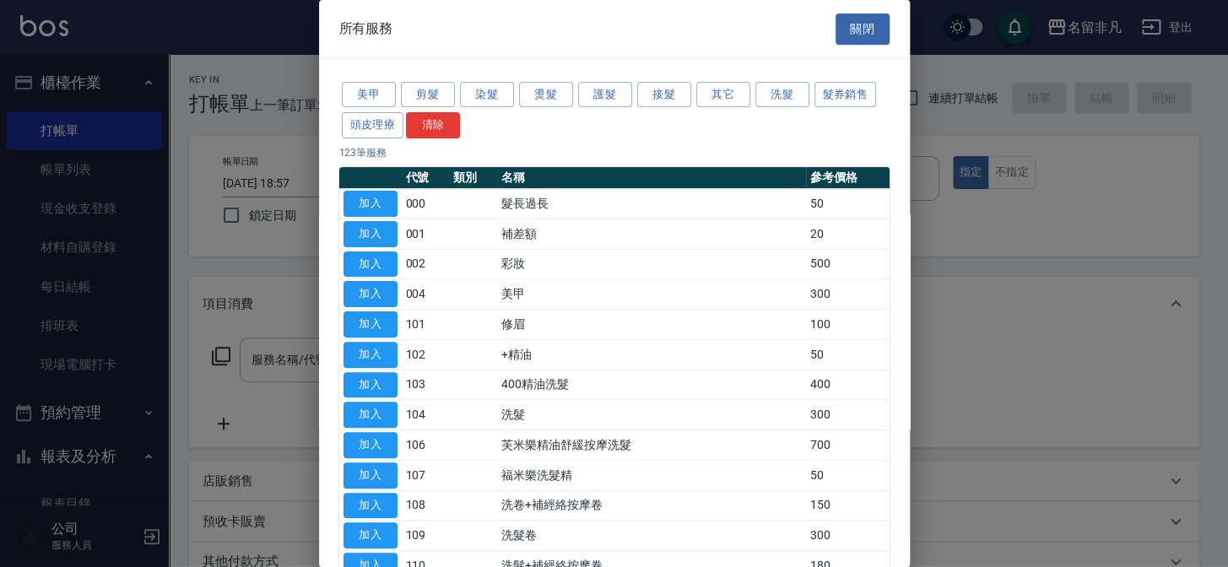
click at [66, 133] on div at bounding box center [614, 283] width 1228 height 567
click at [64, 132] on div at bounding box center [614, 283] width 1228 height 567
drag, startPoint x: 846, startPoint y: 21, endPoint x: 773, endPoint y: 40, distance: 74.9
click at [847, 22] on button "關閉" at bounding box center [863, 29] width 54 height 31
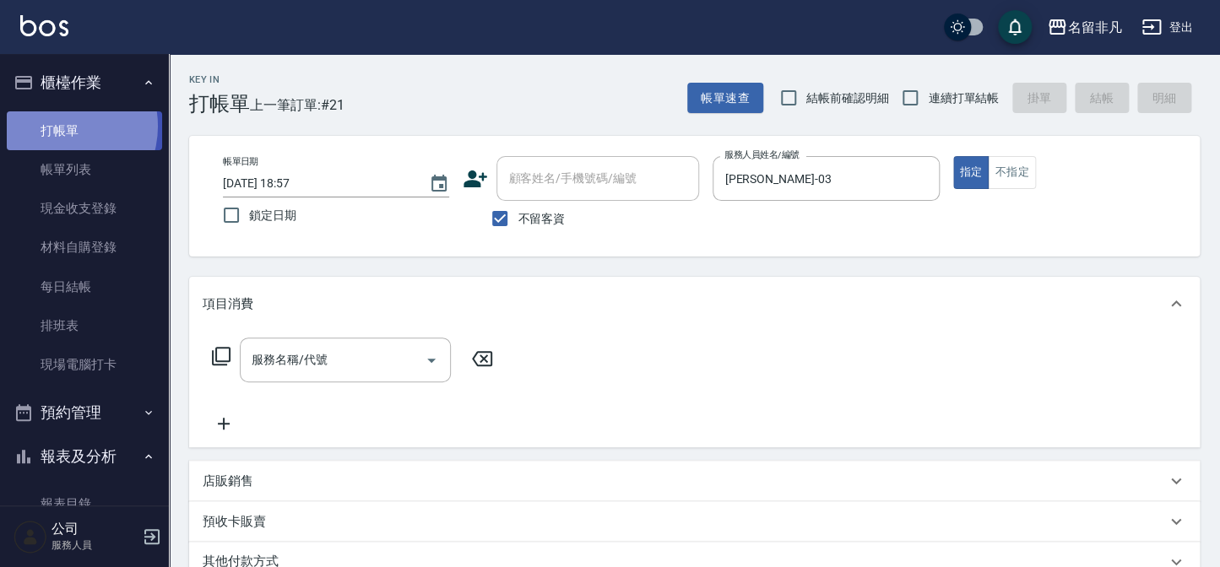
click at [57, 126] on link "打帳單" at bounding box center [84, 130] width 155 height 39
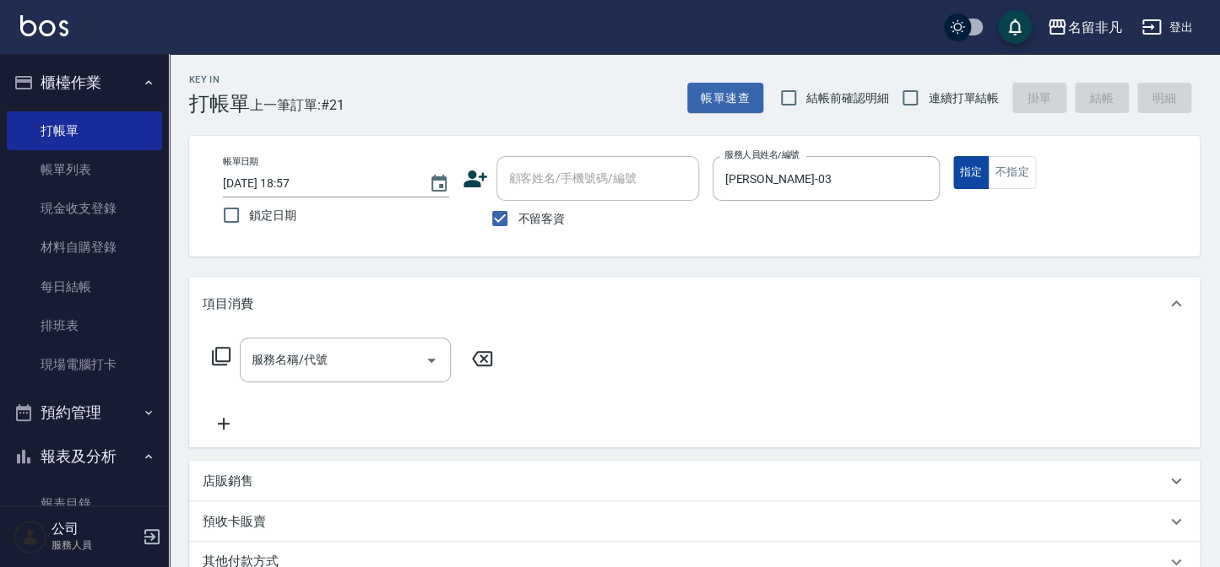
click at [971, 173] on button "指定" at bounding box center [971, 172] width 36 height 33
click at [221, 350] on icon at bounding box center [221, 356] width 20 height 20
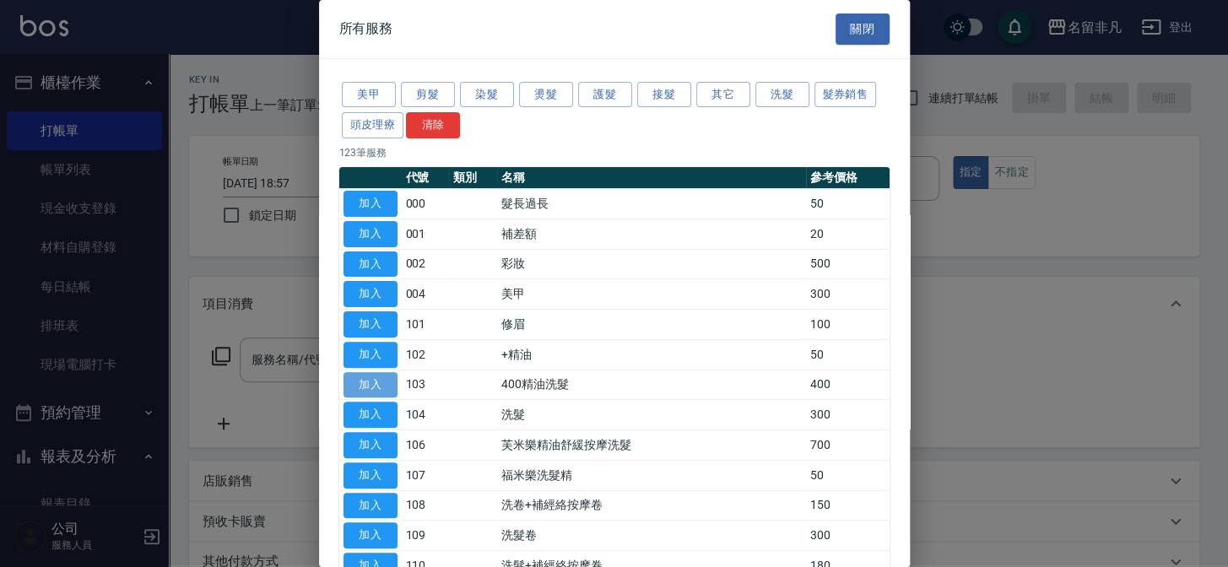
click at [377, 380] on button "加入" at bounding box center [371, 385] width 54 height 26
type input "400精油洗髮(103)"
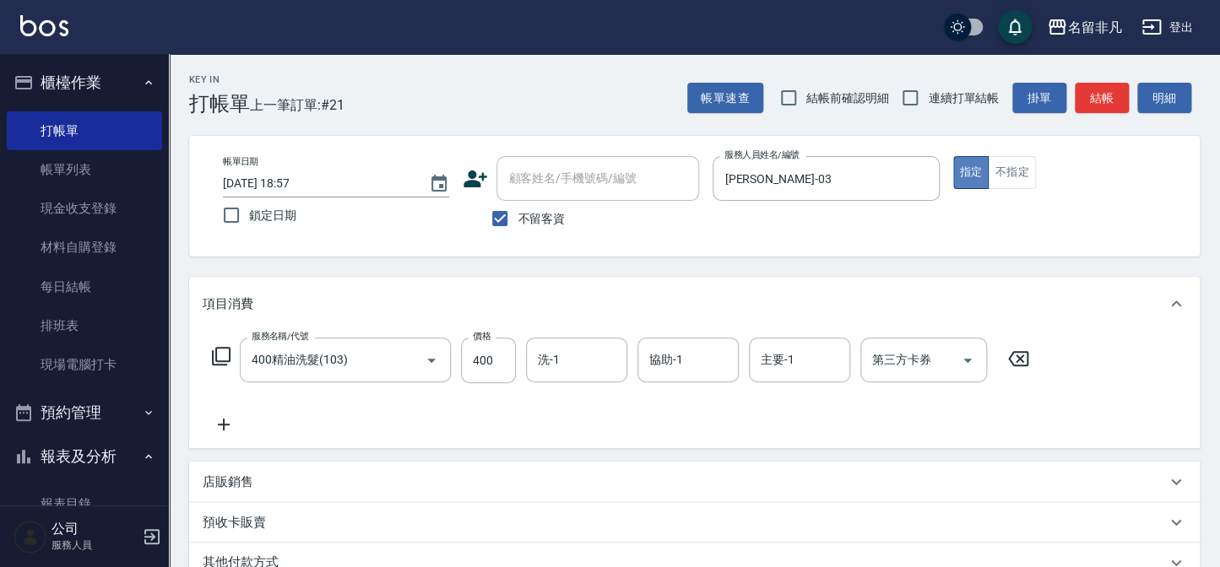
click at [962, 161] on button "指定" at bounding box center [971, 172] width 36 height 33
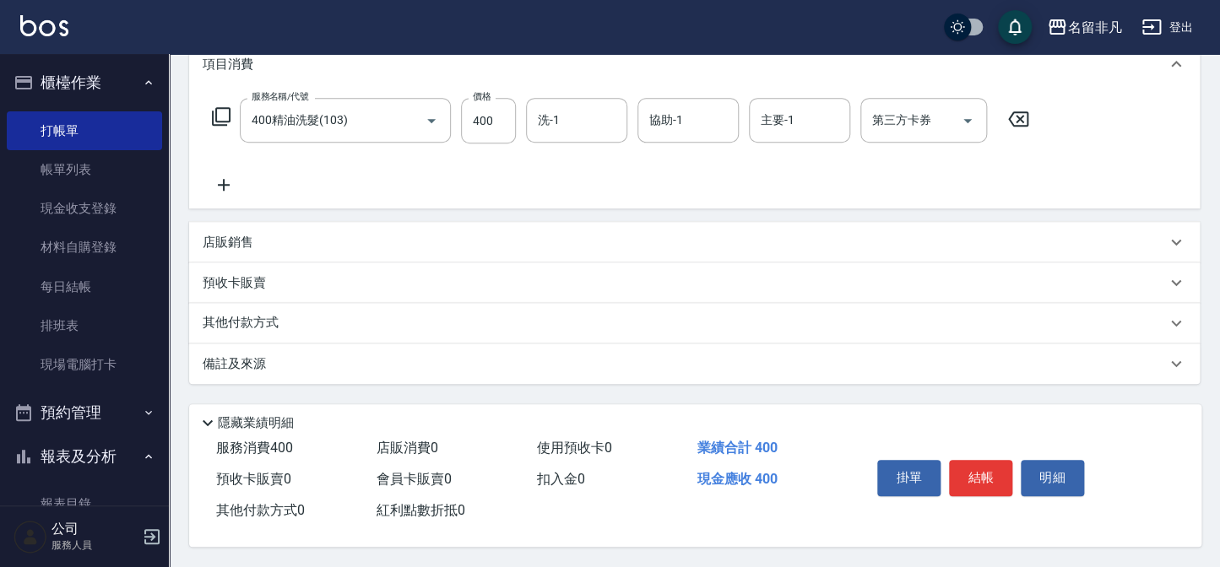
scroll to position [244, 0]
click at [996, 477] on button "結帳" at bounding box center [980, 477] width 63 height 35
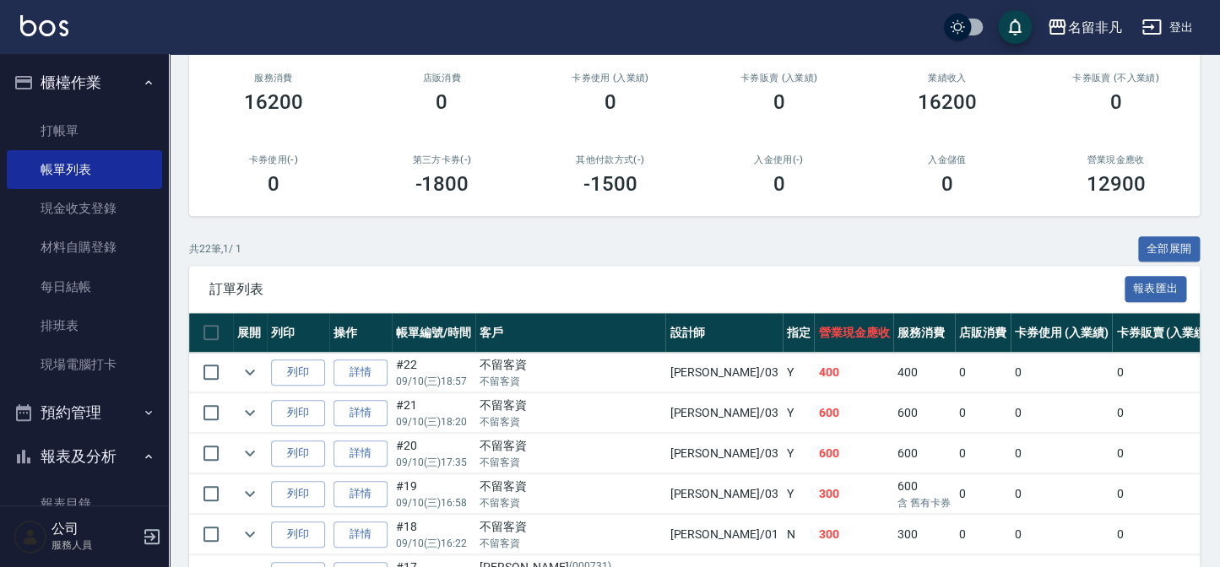
scroll to position [230, 0]
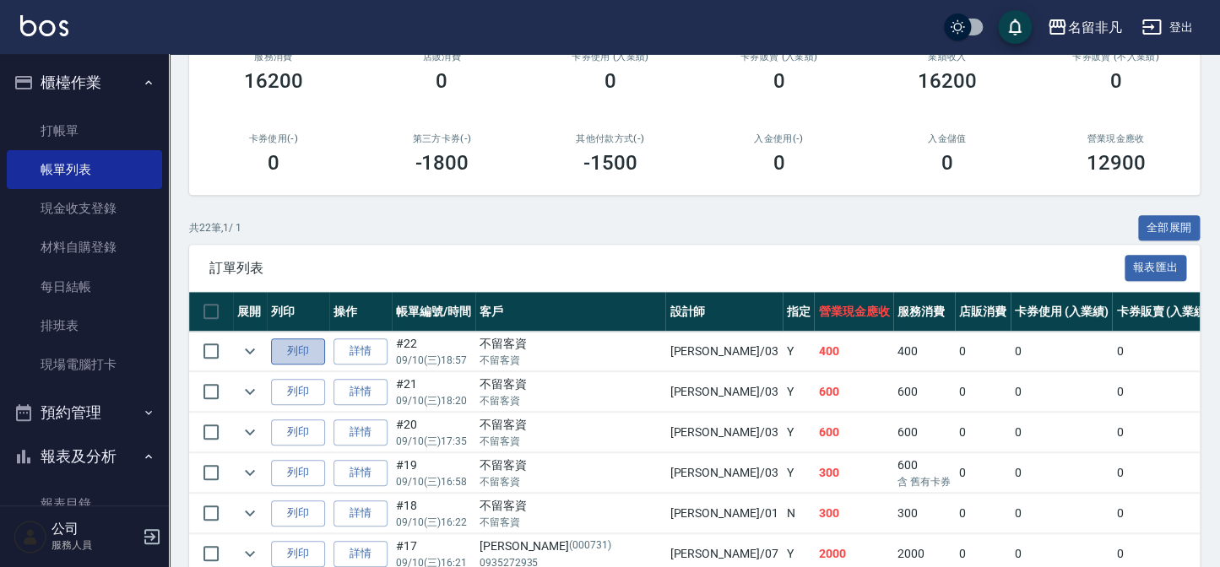
click at [297, 350] on button "列印" at bounding box center [298, 351] width 54 height 26
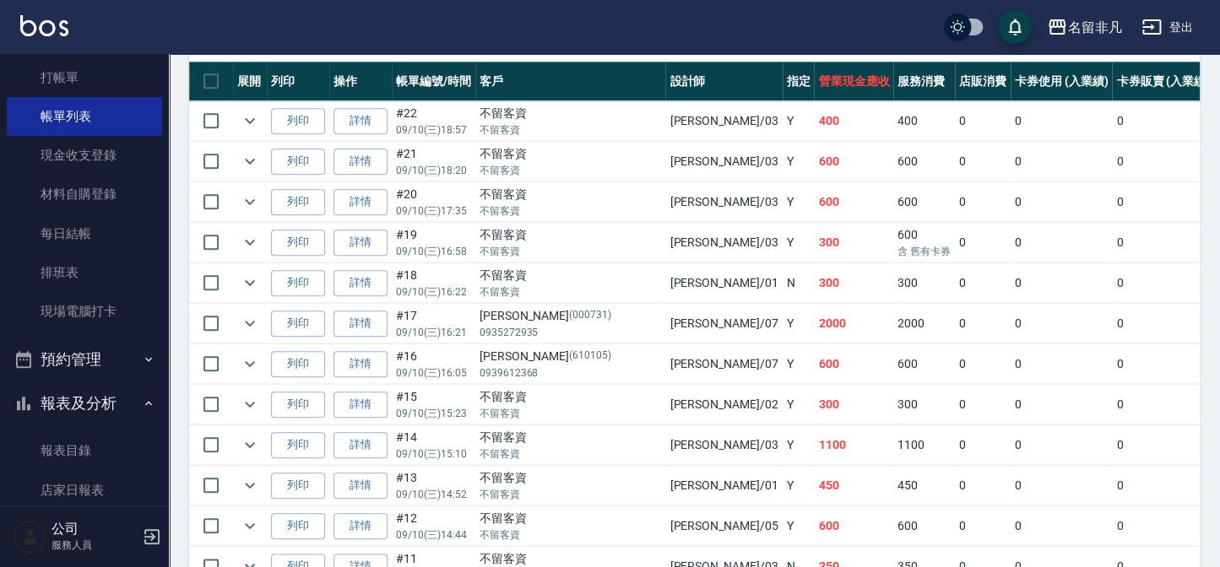
scroll to position [76, 0]
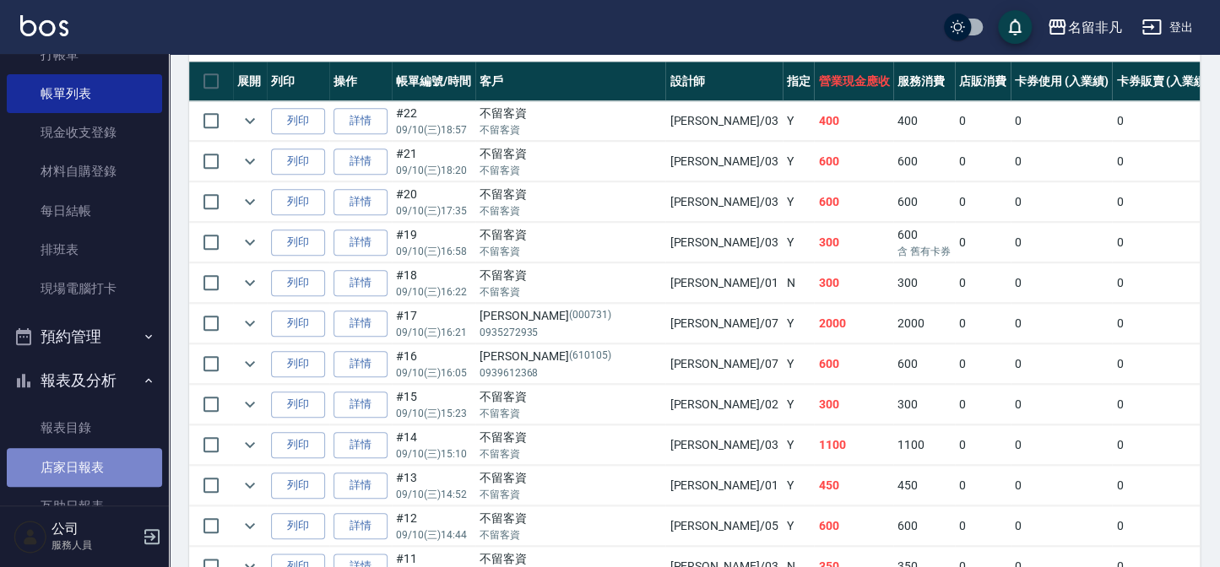
click at [84, 469] on link "店家日報表" at bounding box center [84, 467] width 155 height 39
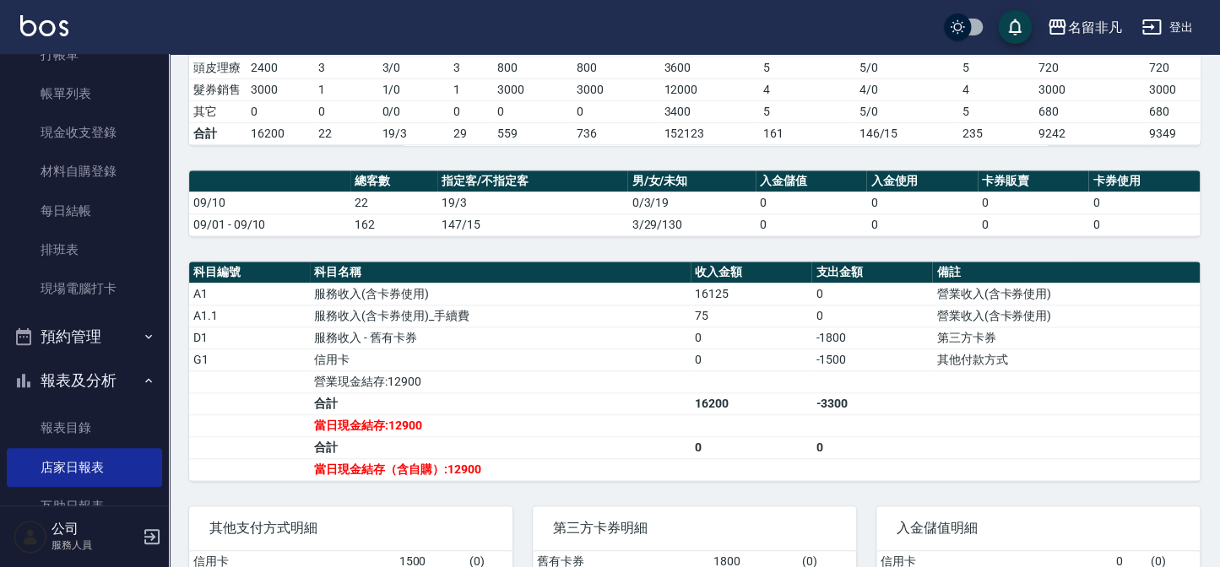
scroll to position [383, 0]
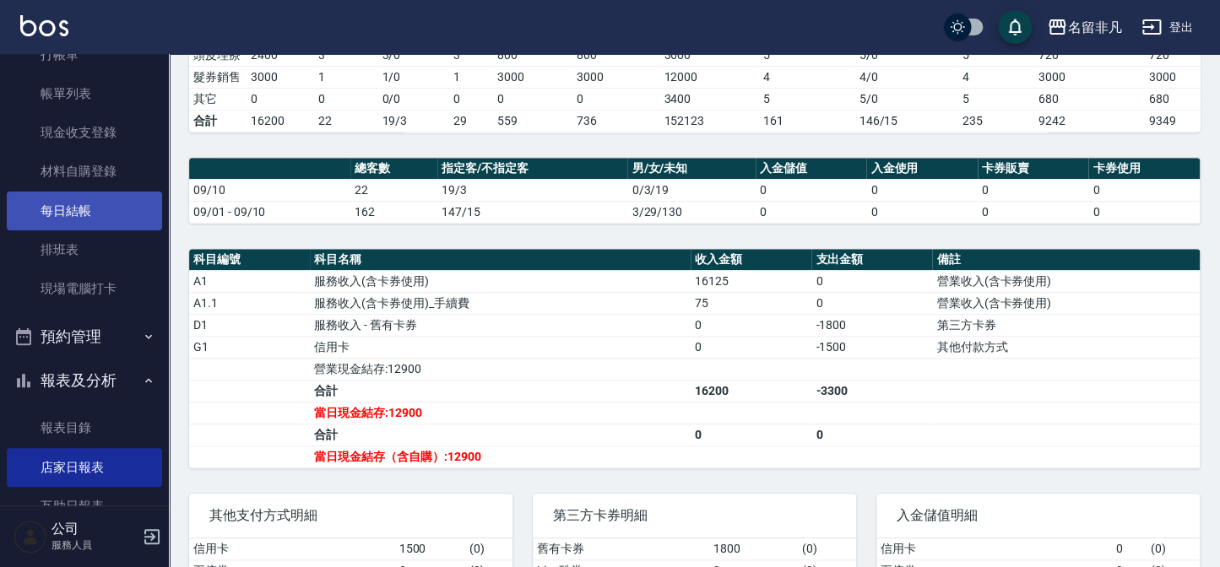
click at [82, 192] on link "每日結帳" at bounding box center [84, 211] width 155 height 39
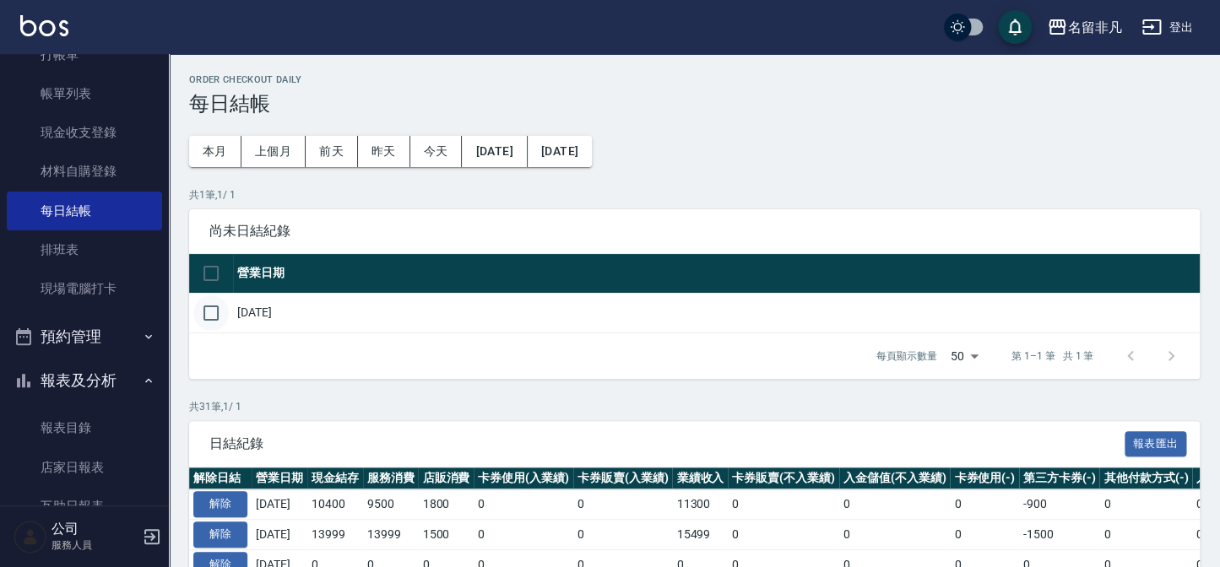
click at [212, 312] on input "checkbox" at bounding box center [210, 312] width 35 height 35
checkbox input "true"
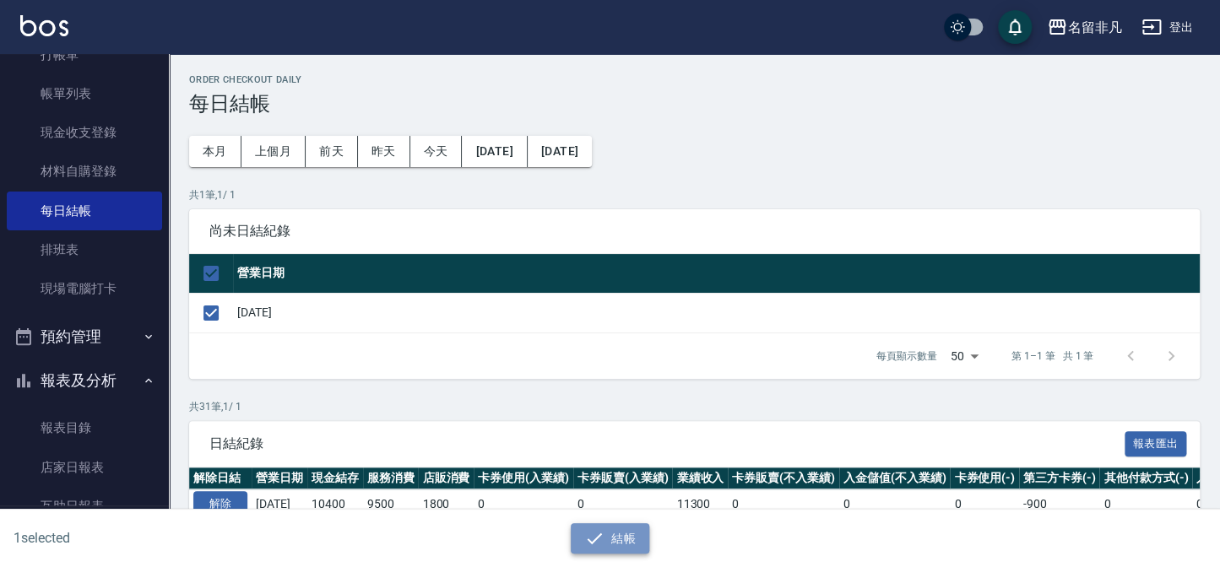
click at [616, 540] on button "結帳" at bounding box center [610, 538] width 78 height 31
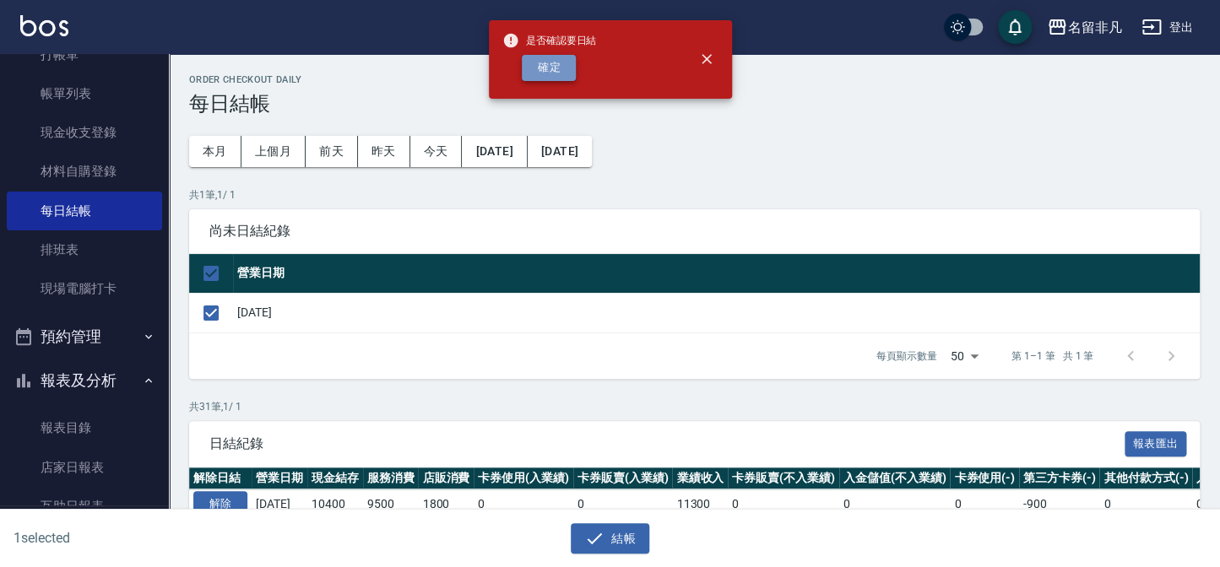
click at [565, 73] on button "確定" at bounding box center [549, 68] width 54 height 26
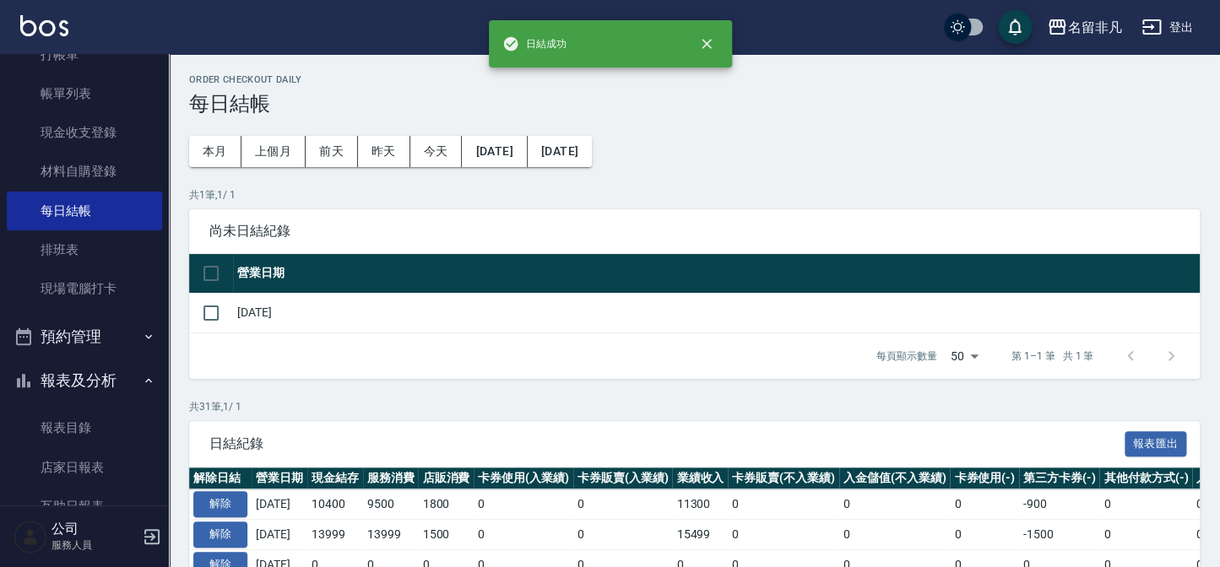
checkbox input "false"
